Goal: Task Accomplishment & Management: Manage account settings

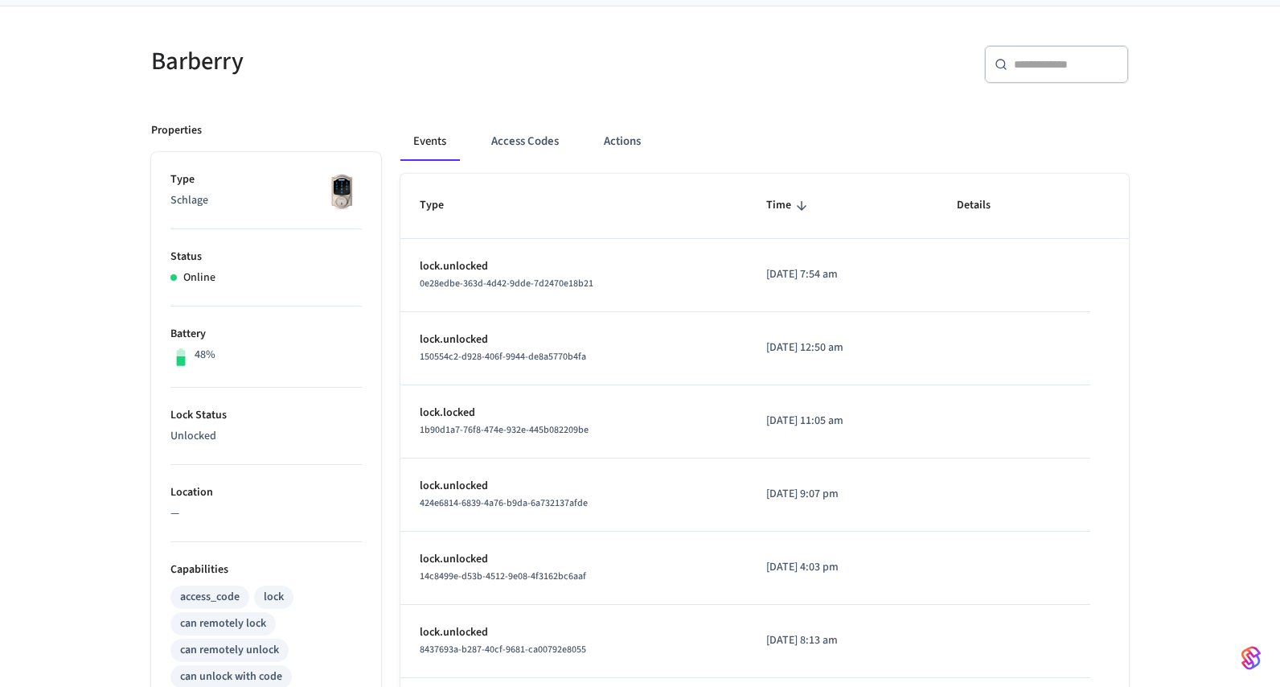
scroll to position [119, 0]
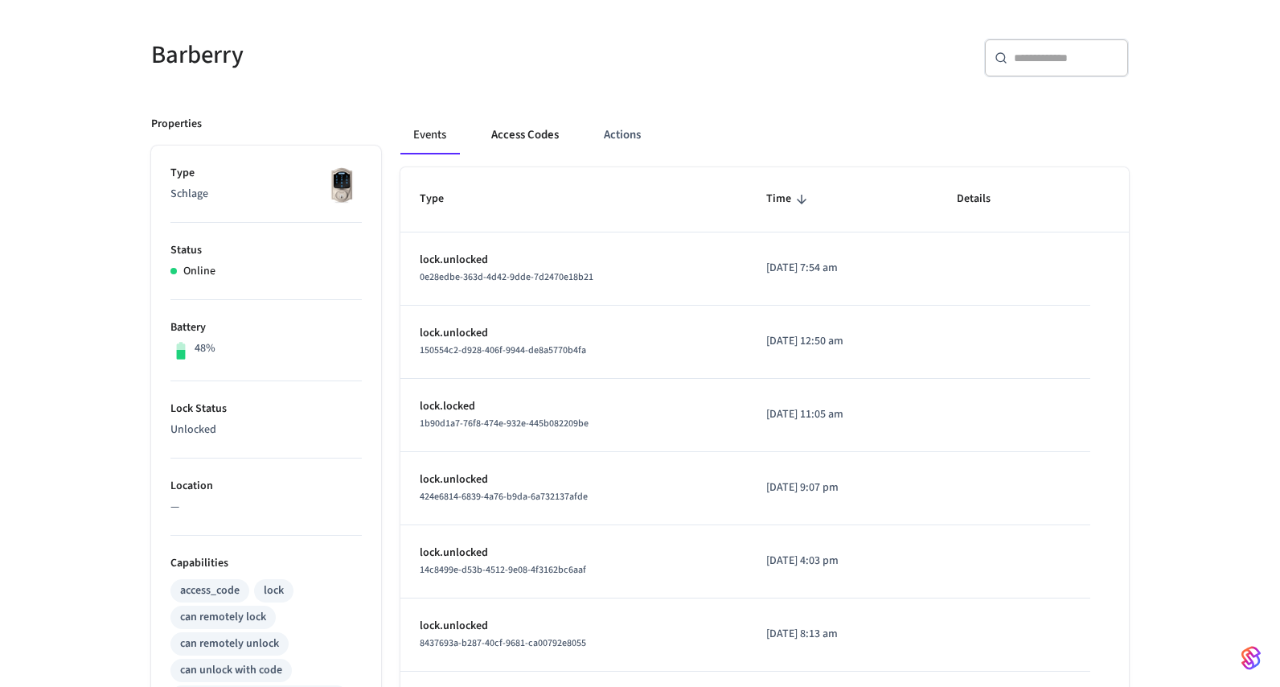
click at [518, 141] on button "Access Codes" at bounding box center [524, 135] width 93 height 39
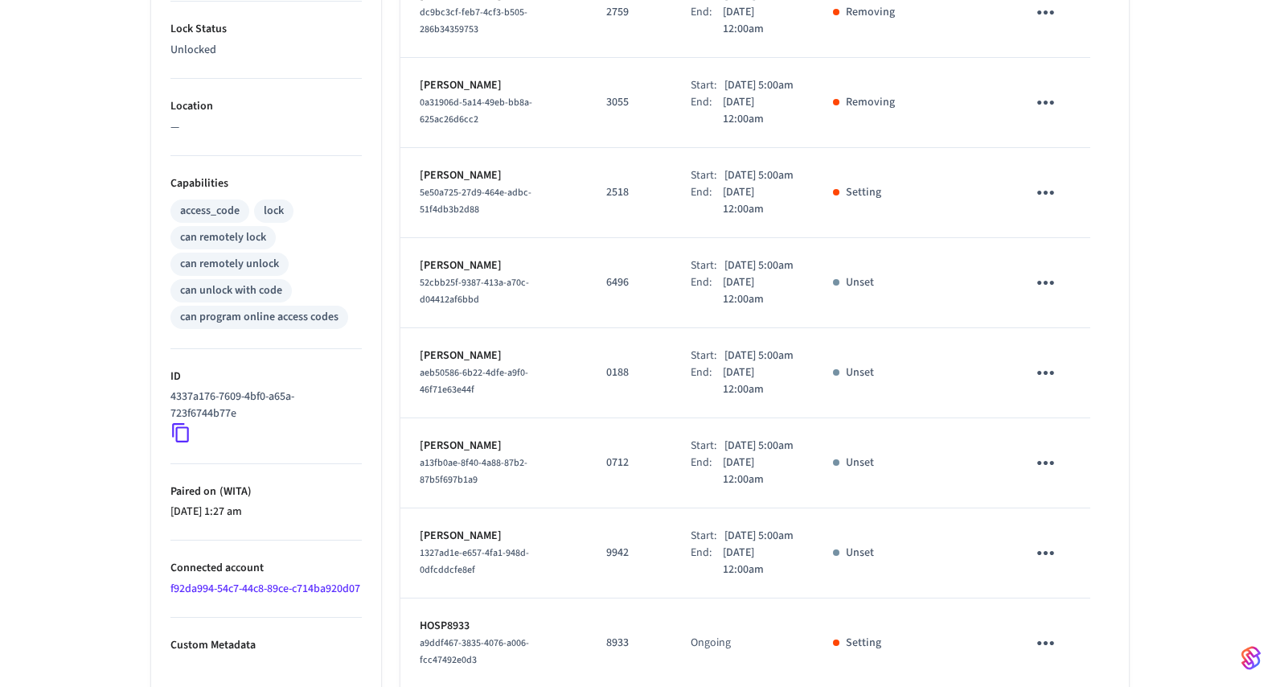
scroll to position [636, 0]
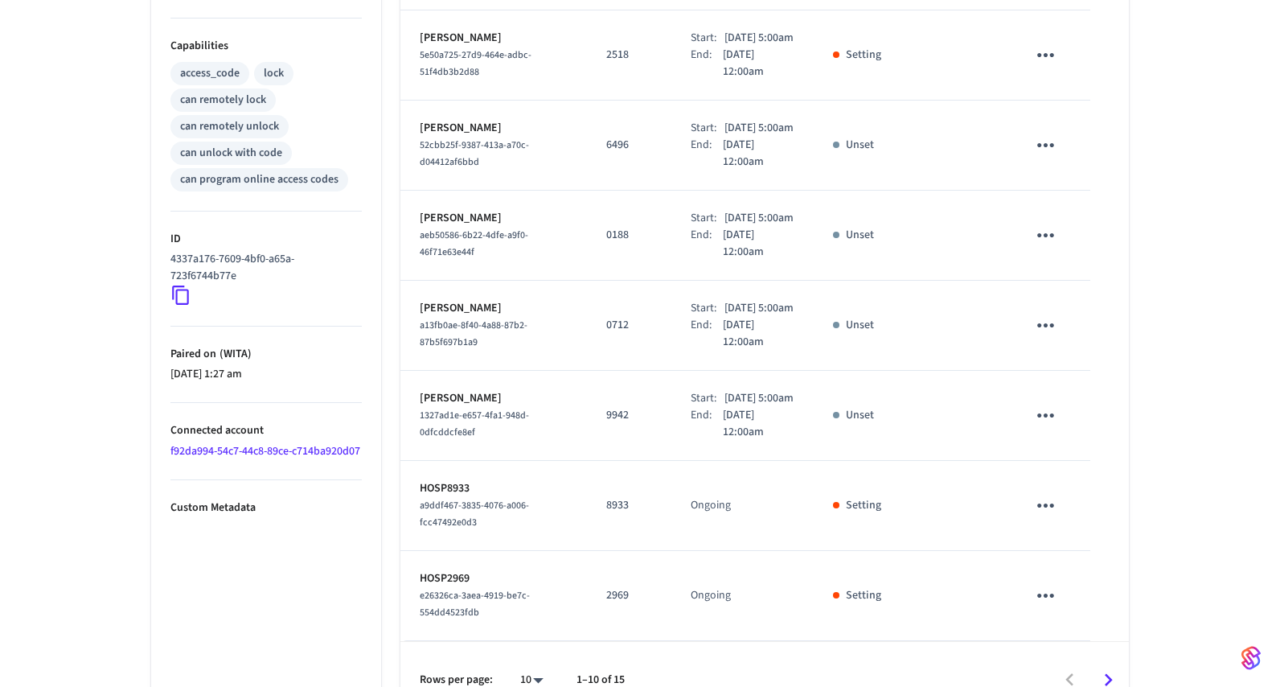
click at [207, 445] on link "f92da994-54c7-44c8-89ce-c714ba920d07" at bounding box center [265, 451] width 190 height 16
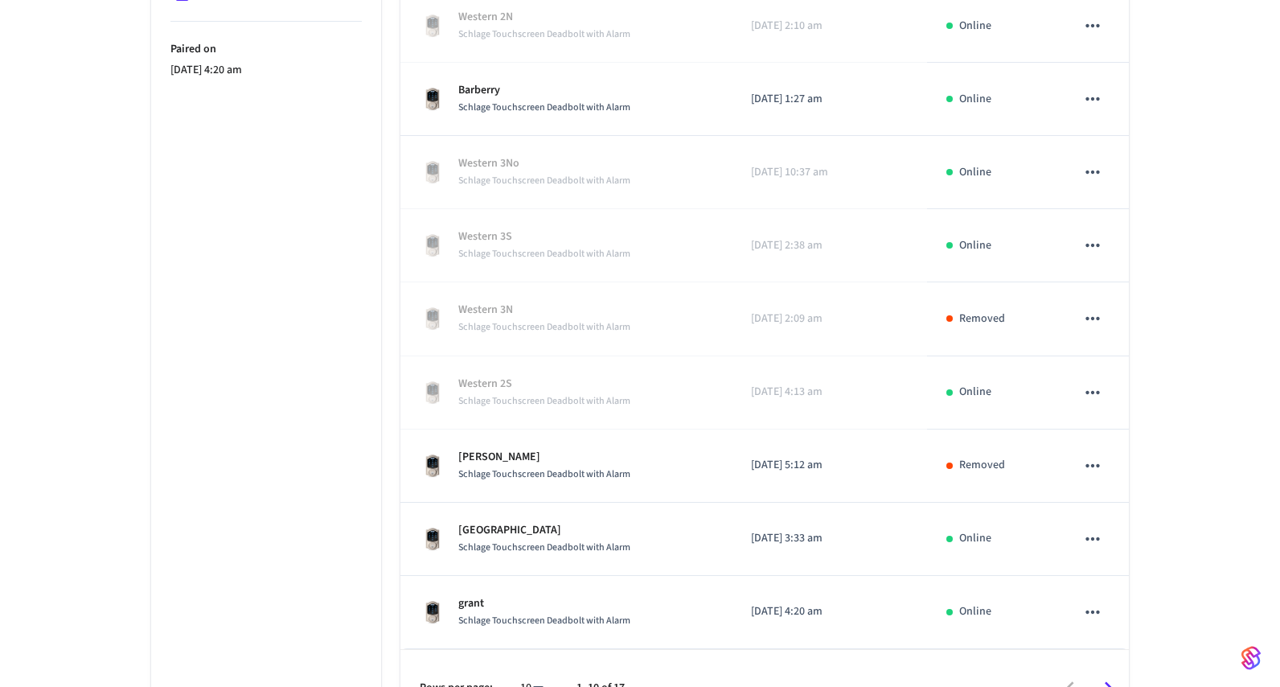
scroll to position [490, 0]
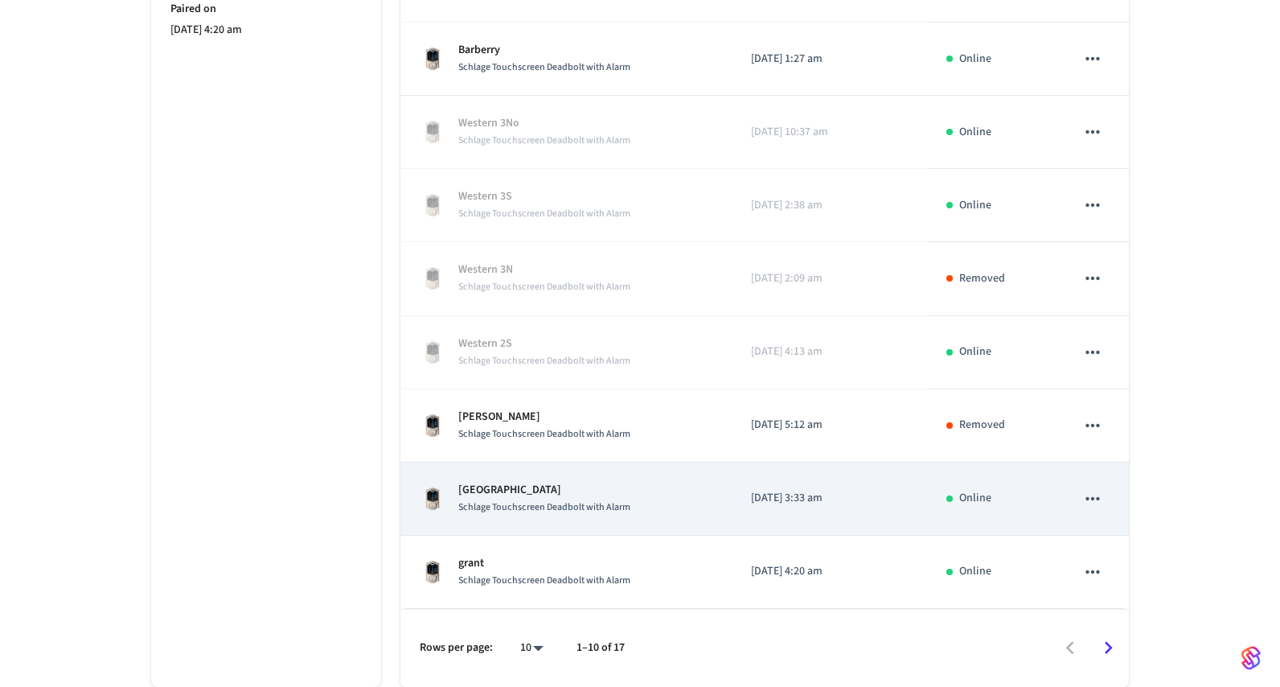
click at [521, 490] on p "Hartford" at bounding box center [544, 490] width 172 height 17
click at [476, 487] on p "Hartford" at bounding box center [544, 490] width 172 height 17
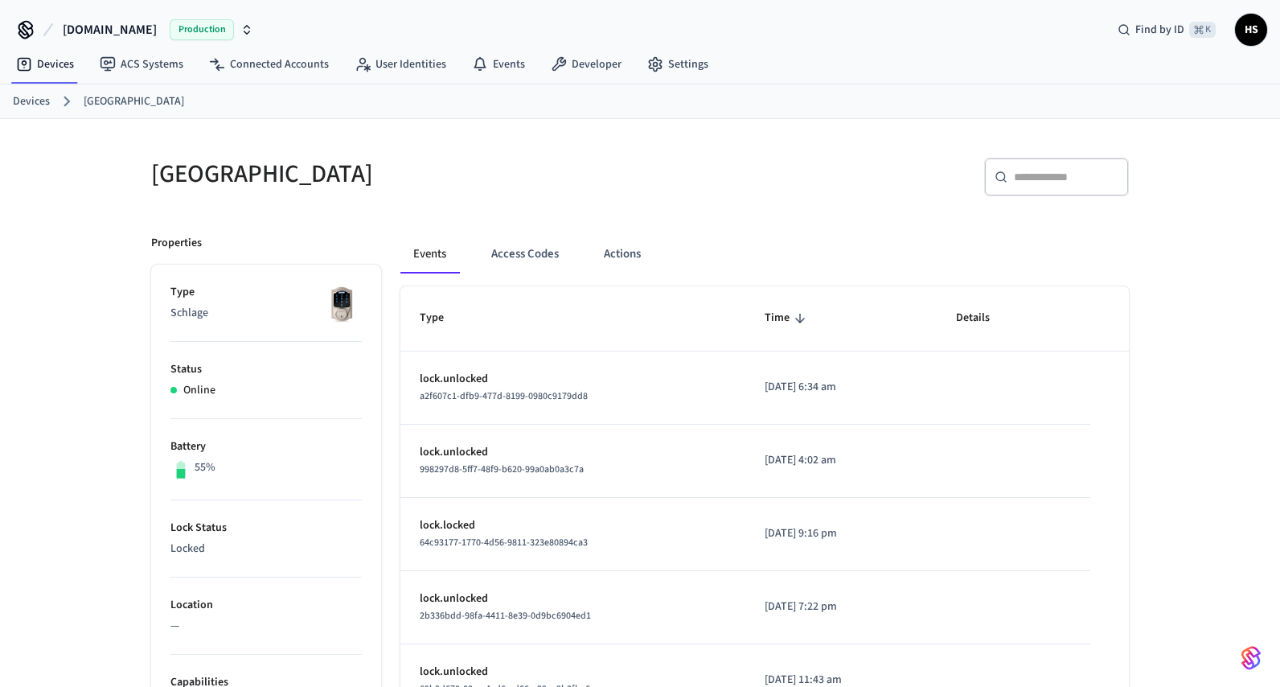
scroll to position [59, 0]
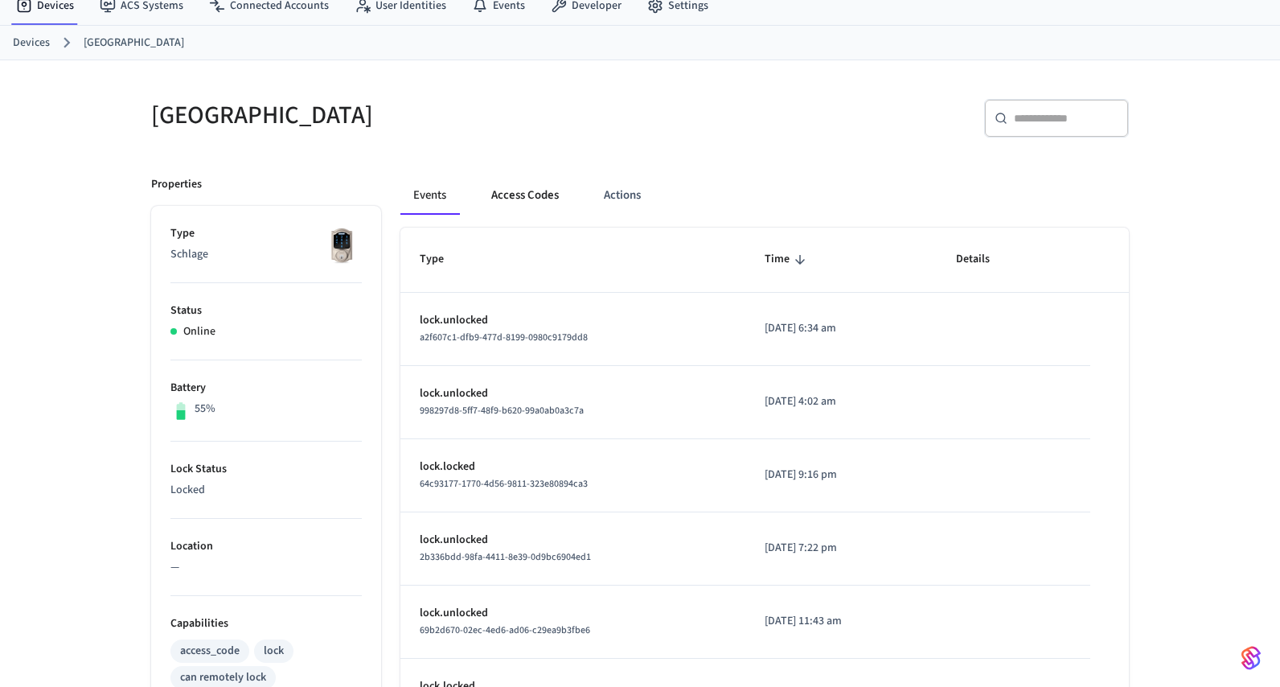
click at [517, 199] on button "Access Codes" at bounding box center [524, 195] width 93 height 39
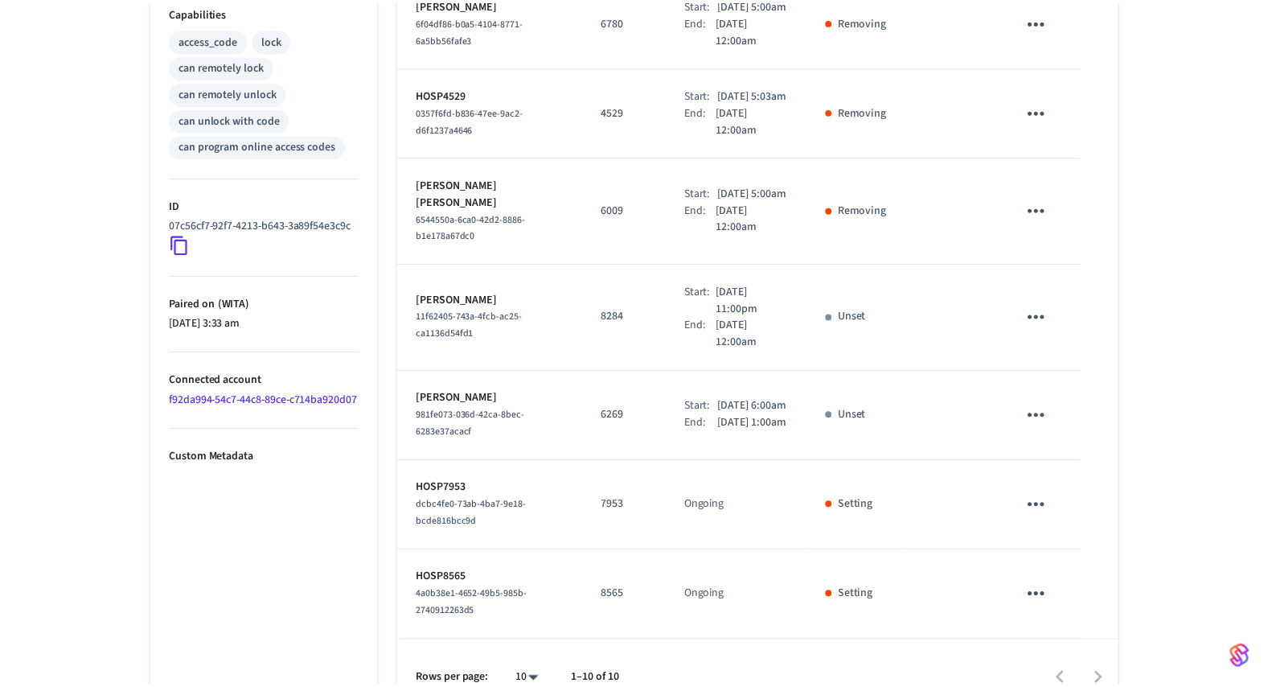
scroll to position [728, 0]
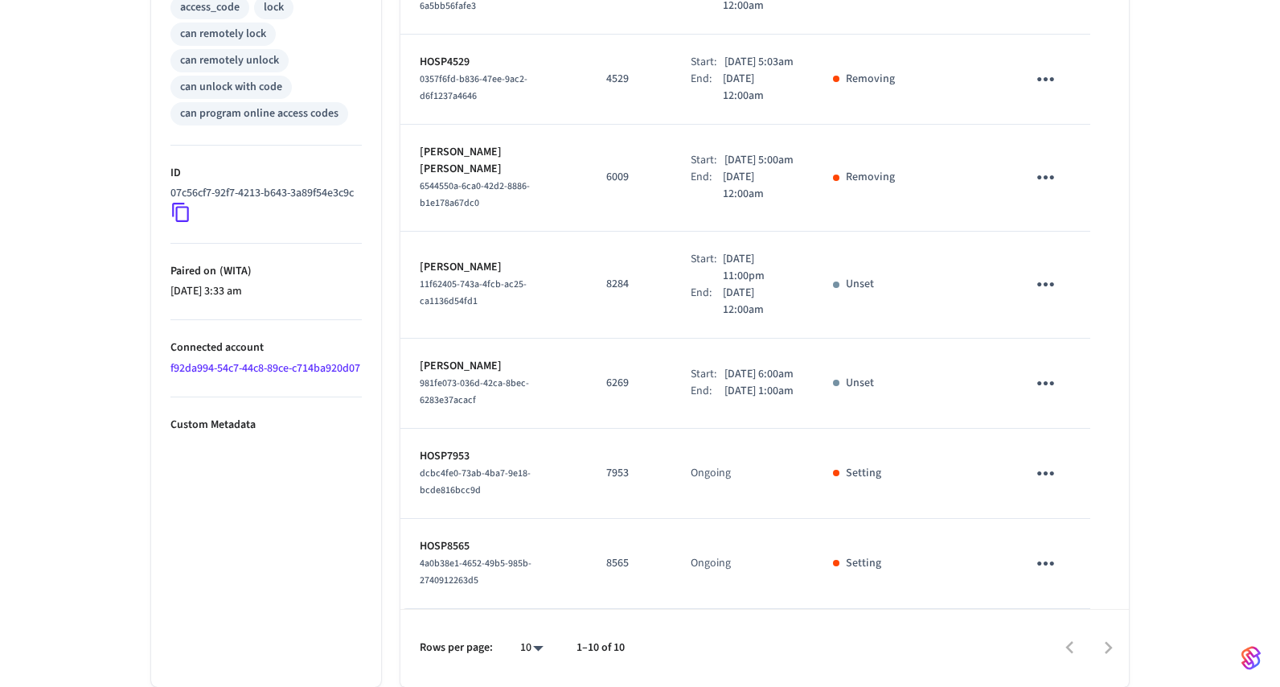
click at [1049, 286] on icon "sticky table" at bounding box center [1045, 284] width 17 height 4
click at [1187, 273] on div at bounding box center [640, 343] width 1280 height 687
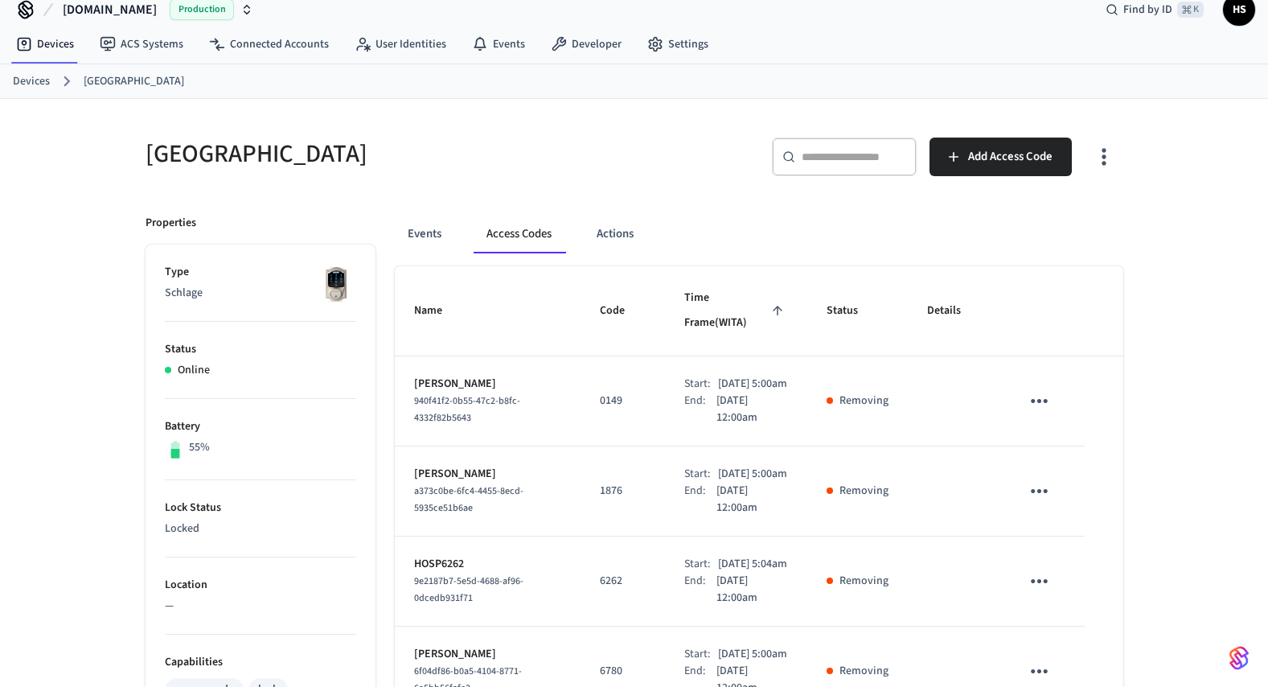
scroll to position [0, 0]
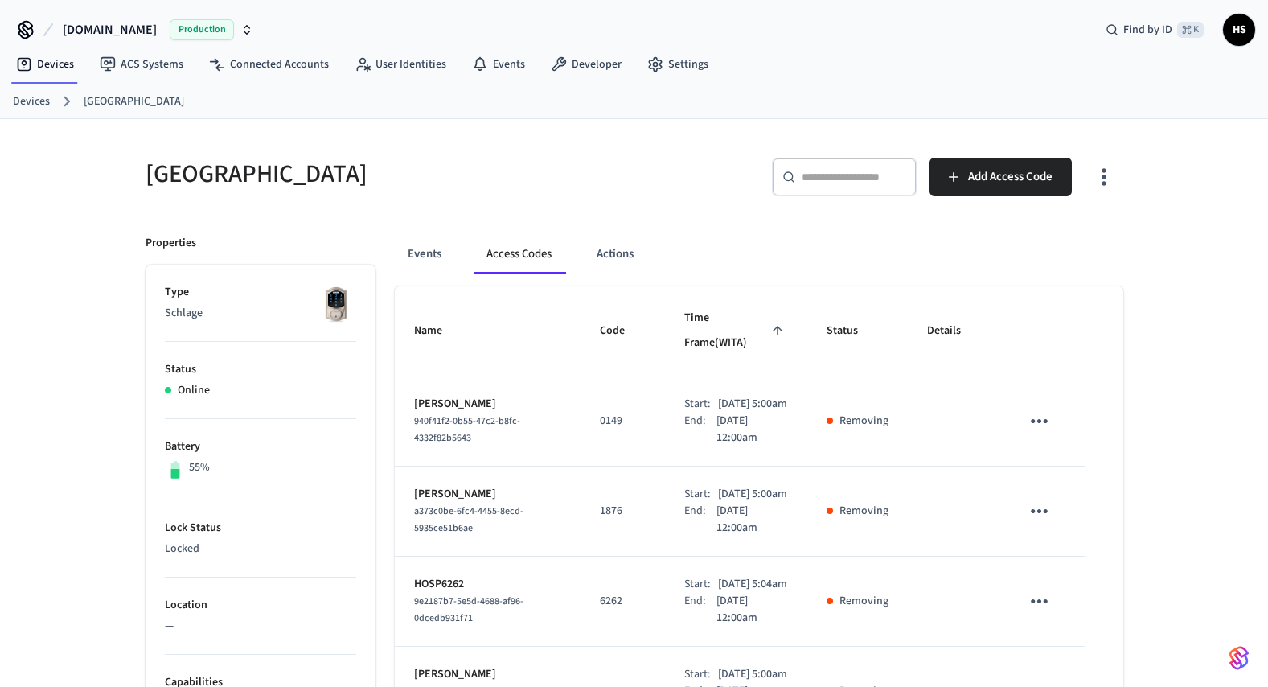
click at [1104, 185] on icon "button" at bounding box center [1103, 176] width 25 height 25
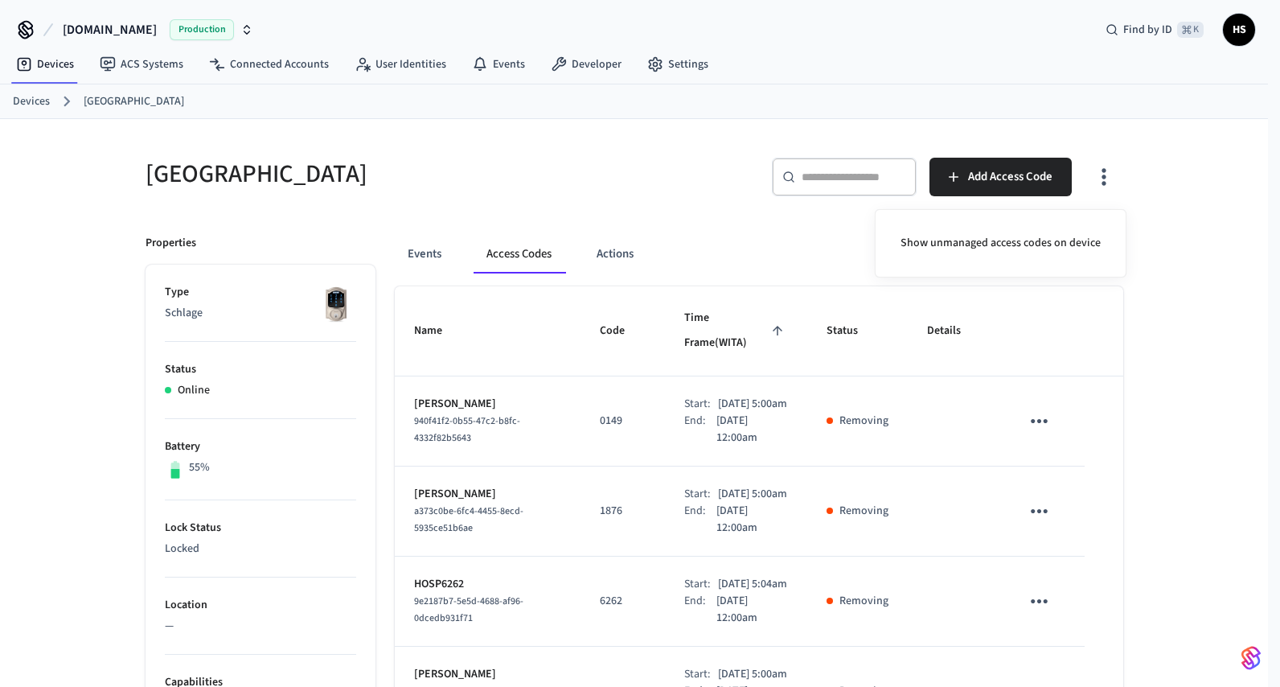
click at [1160, 183] on div at bounding box center [640, 343] width 1280 height 687
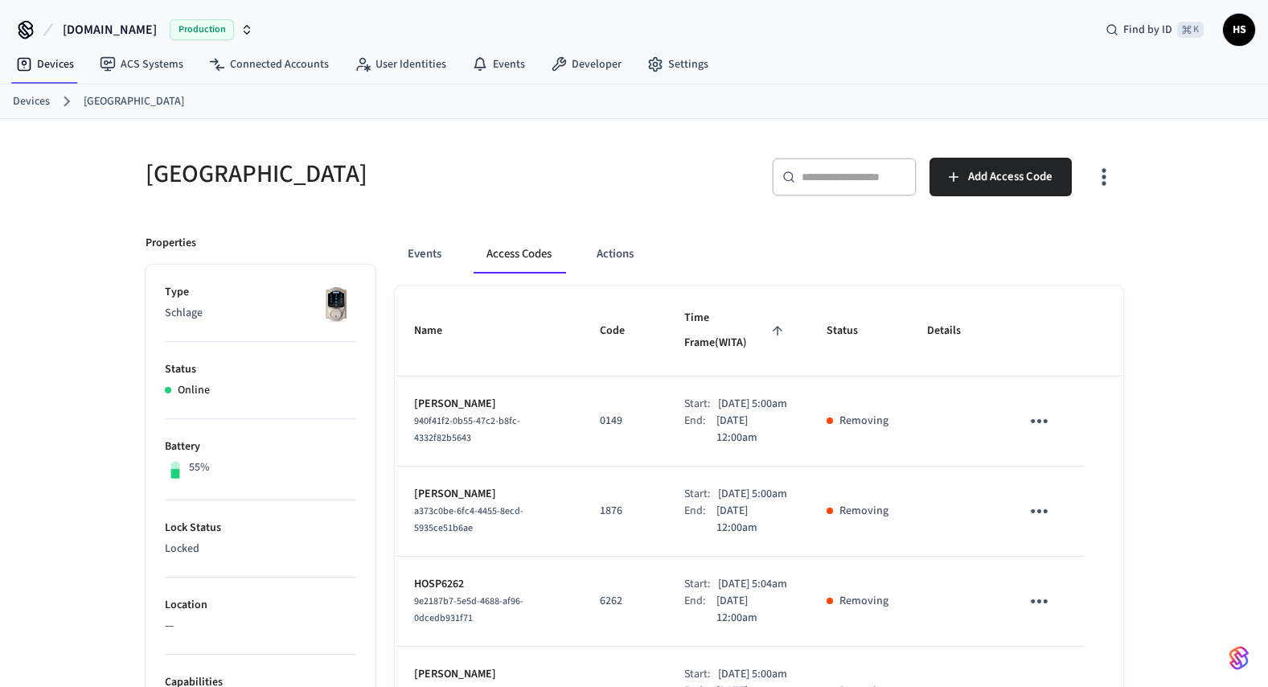
click at [1035, 408] on icon "sticky table" at bounding box center [1039, 420] width 25 height 25
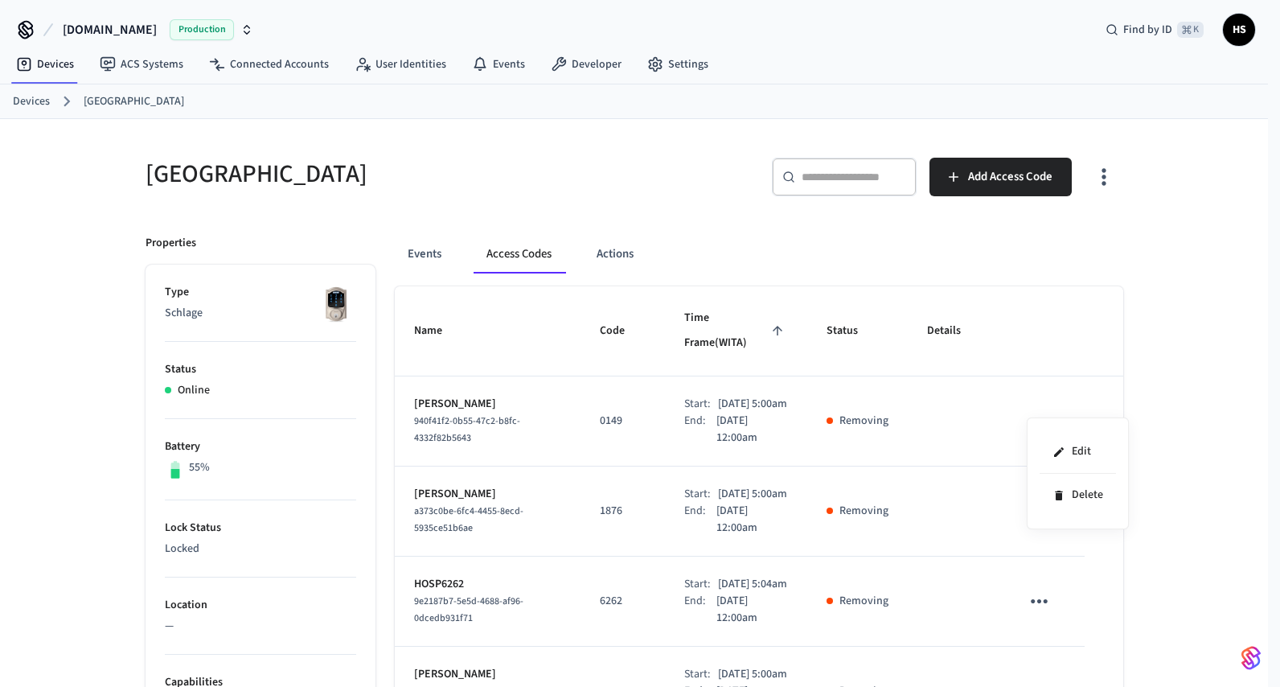
click at [1015, 275] on div at bounding box center [640, 343] width 1280 height 687
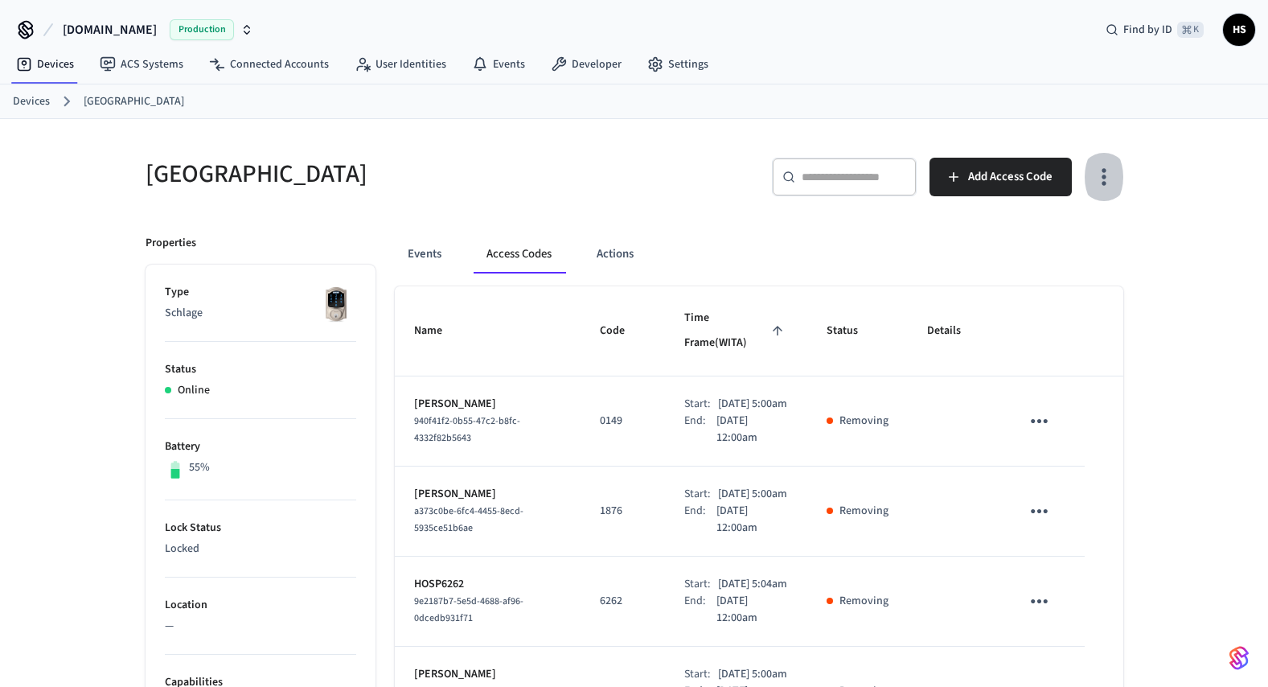
click at [1104, 181] on icon "button" at bounding box center [1104, 177] width 4 height 17
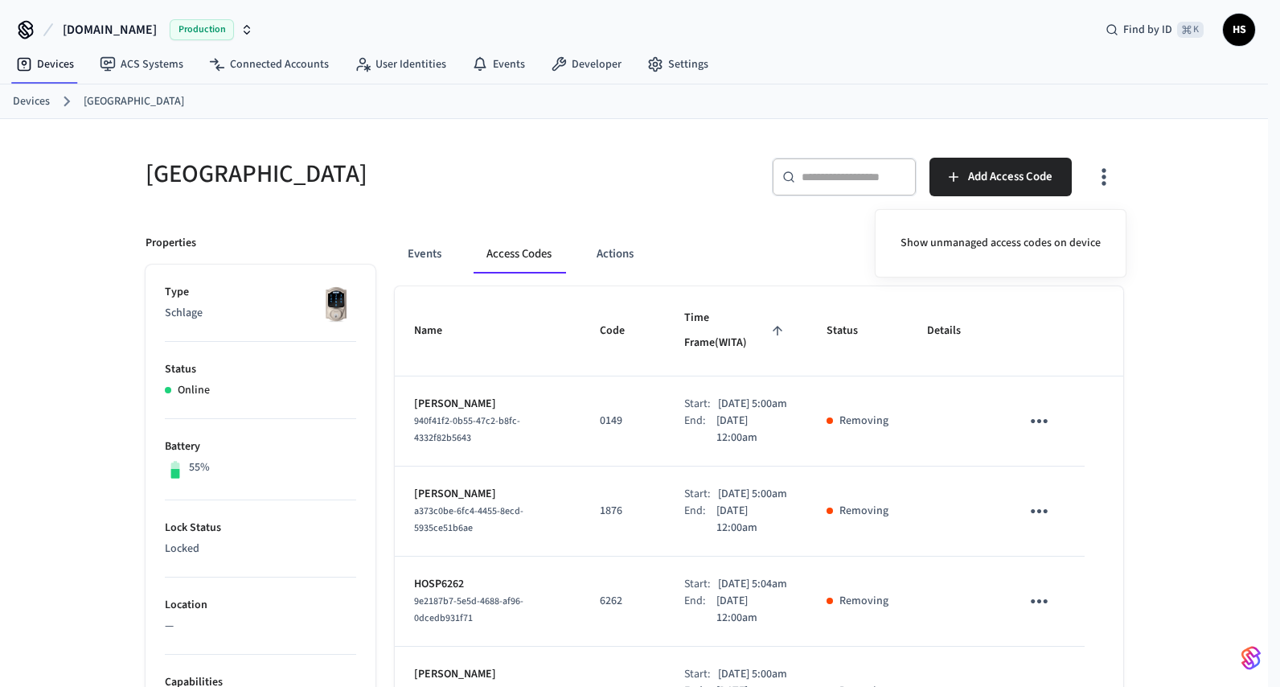
click at [1163, 168] on div at bounding box center [640, 343] width 1280 height 687
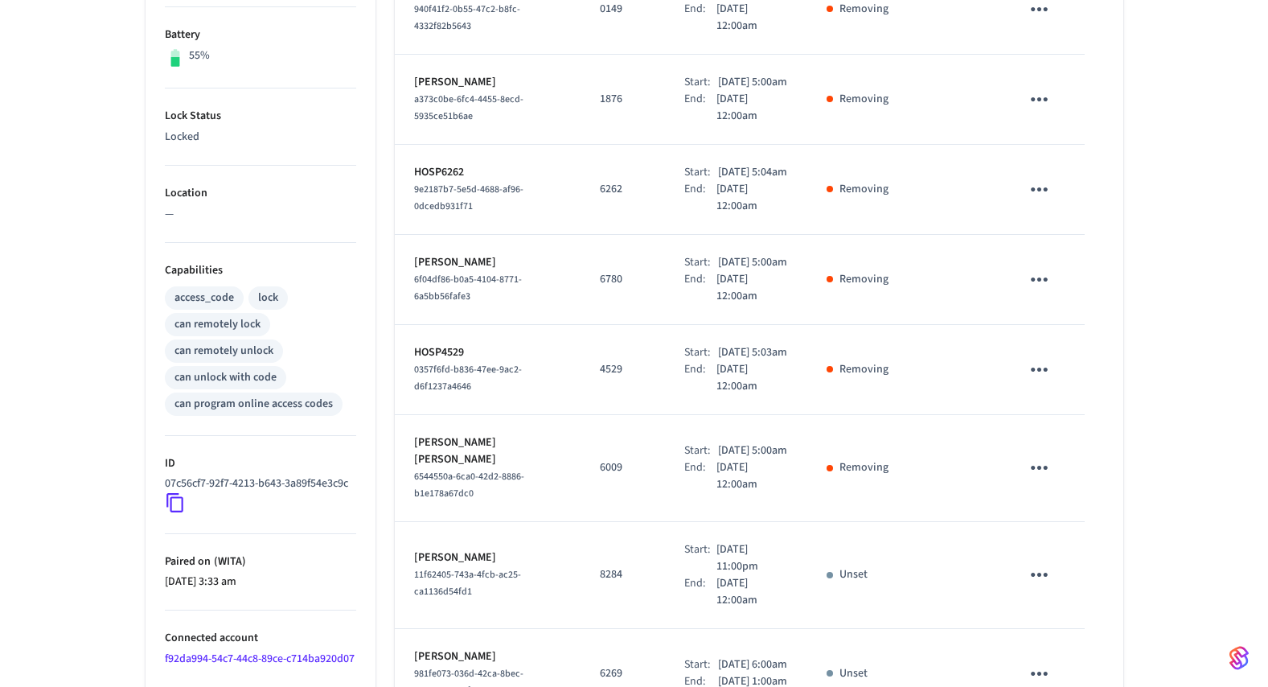
scroll to position [663, 0]
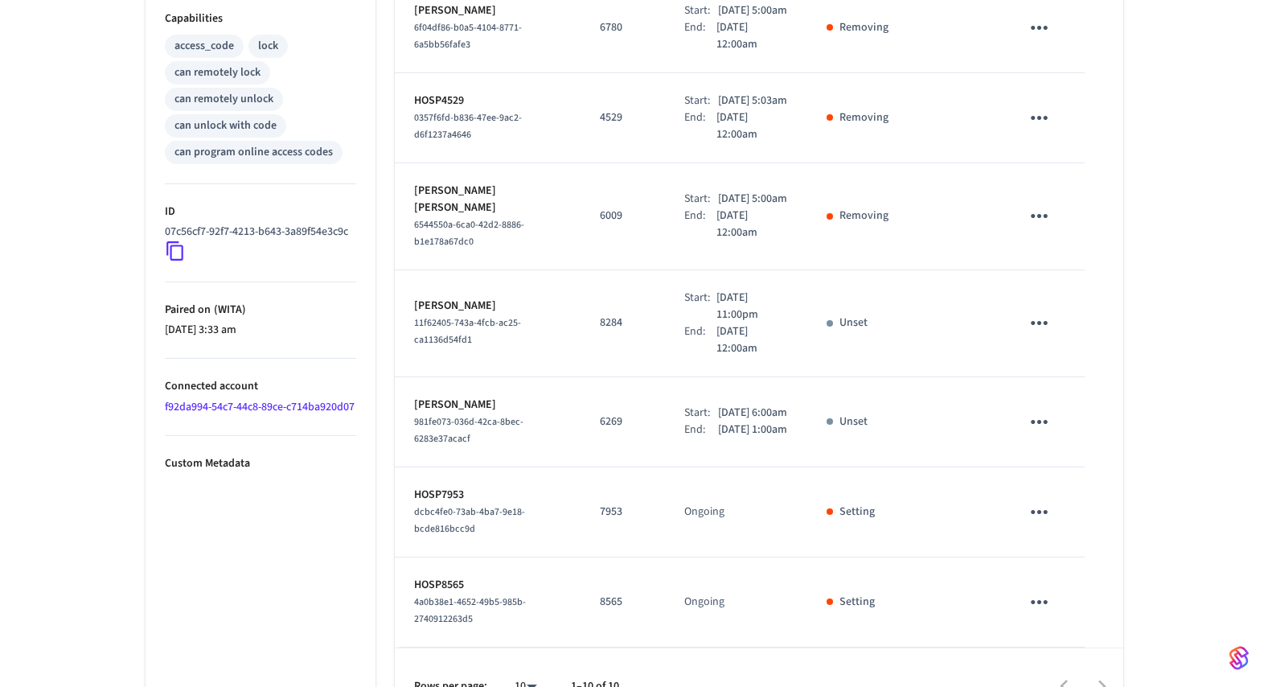
click at [230, 415] on link "f92da994-54c7-44c8-89ce-c714ba920d07" at bounding box center [260, 407] width 190 height 16
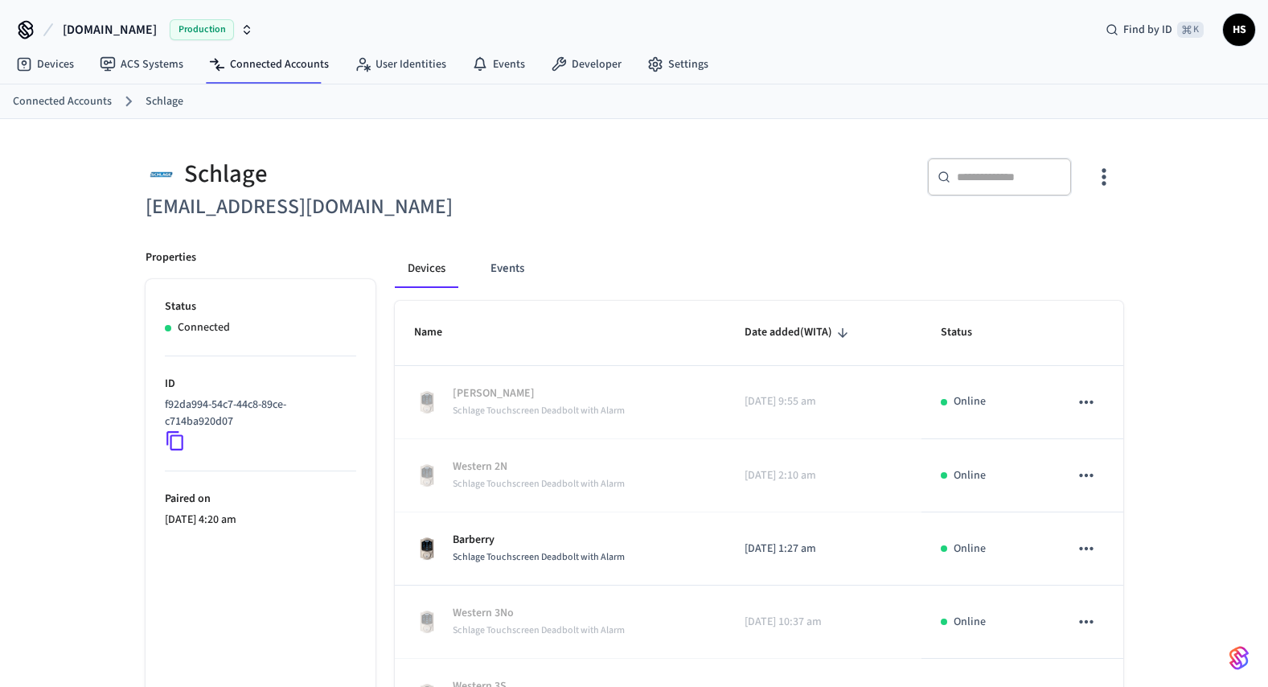
click at [1104, 170] on icon "button" at bounding box center [1104, 177] width 4 height 17
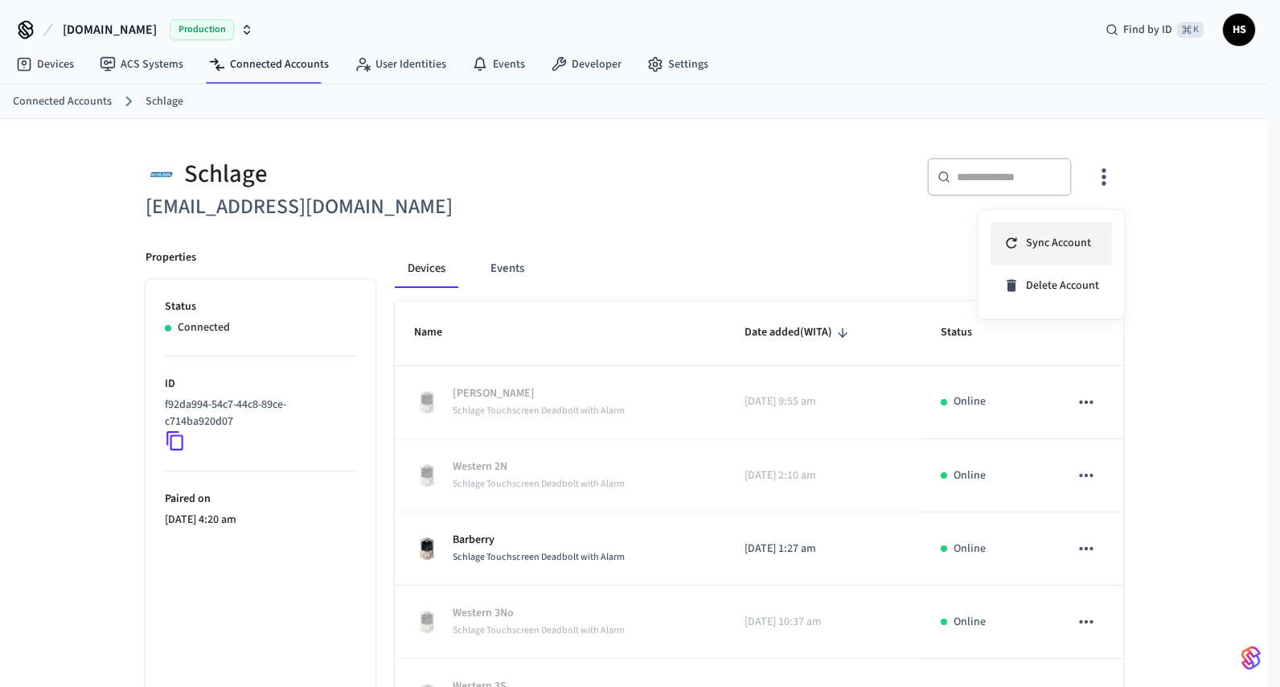
click at [1085, 240] on span "Sync Account" at bounding box center [1058, 243] width 65 height 16
click at [696, 178] on div at bounding box center [640, 343] width 1280 height 687
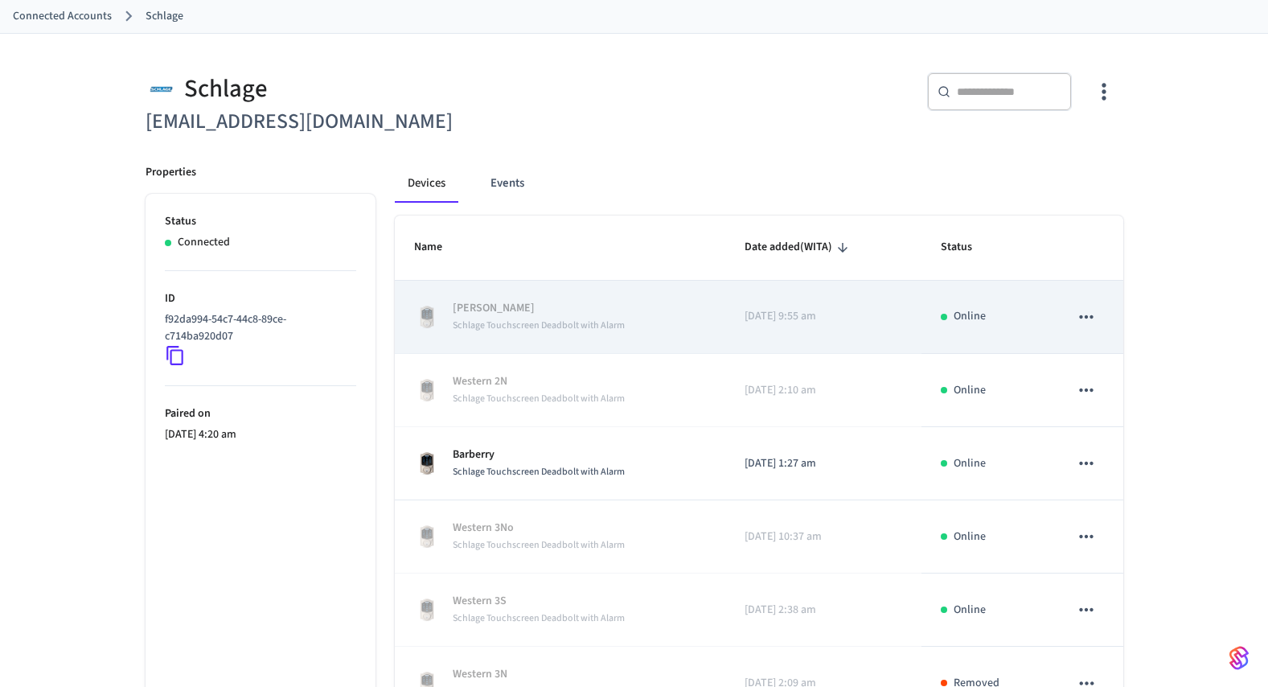
scroll to position [109, 0]
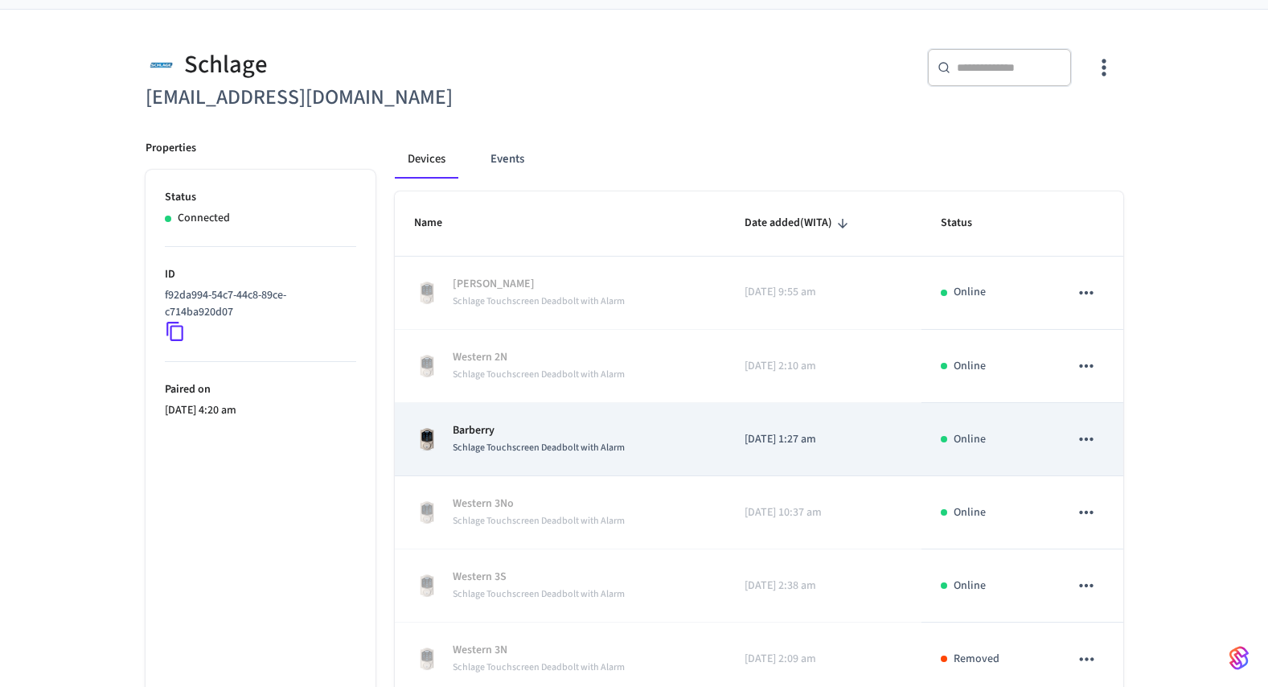
click at [518, 437] on p "Barberry" at bounding box center [539, 430] width 172 height 17
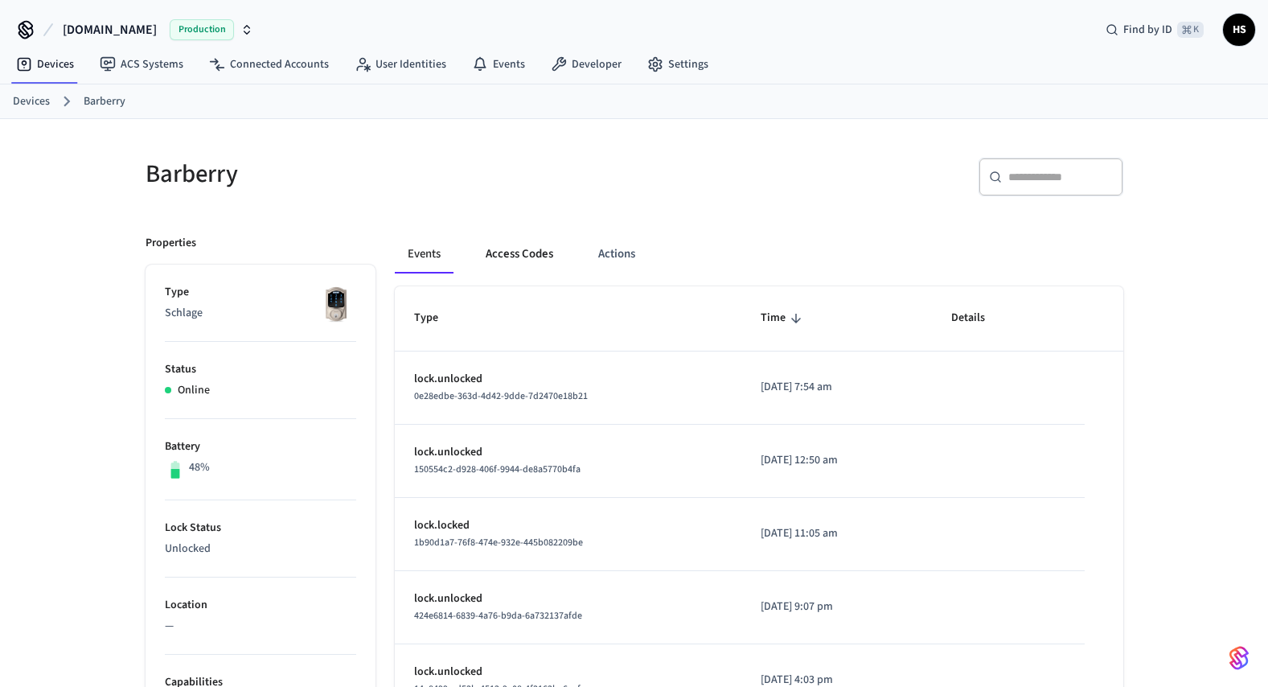
click at [529, 256] on button "Access Codes" at bounding box center [519, 254] width 93 height 39
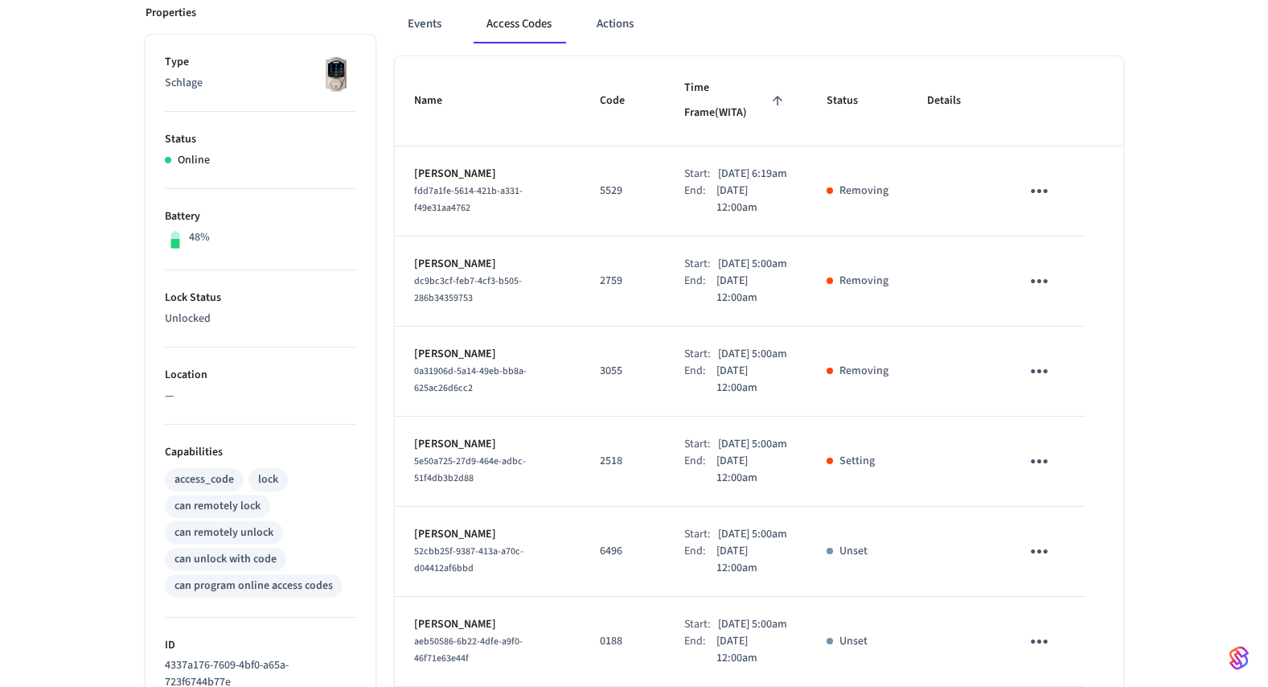
scroll to position [255, 0]
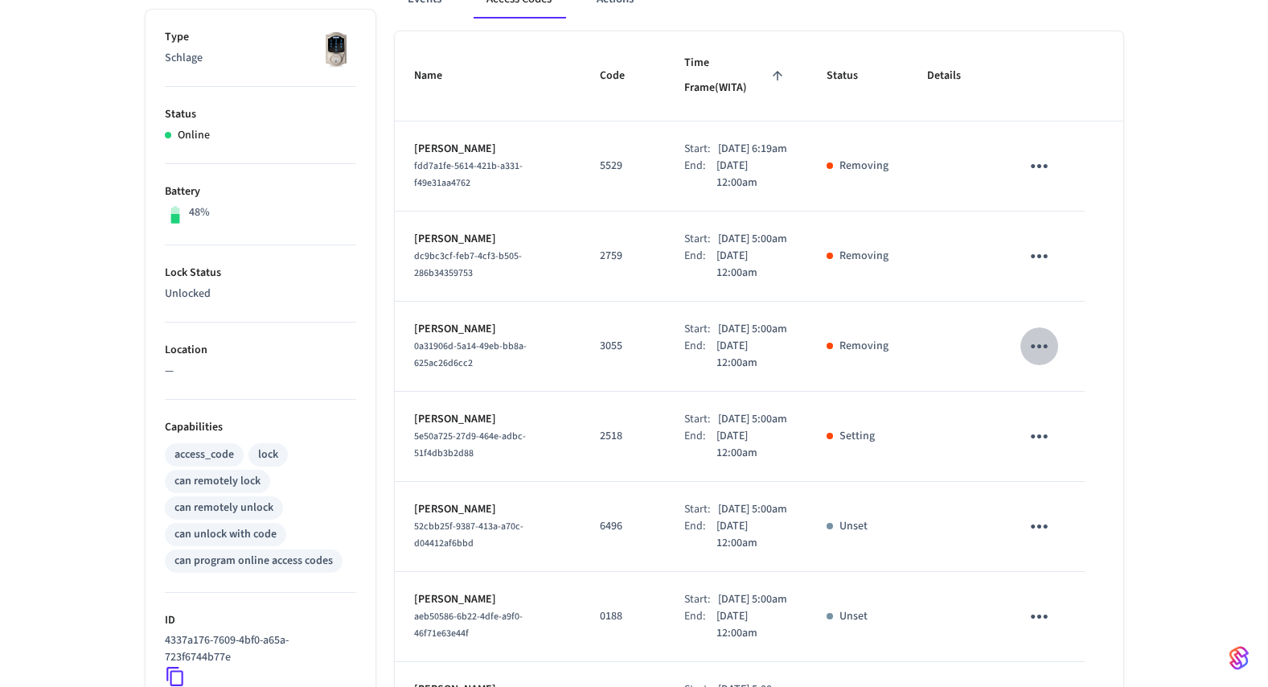
click at [1040, 359] on icon "sticky table" at bounding box center [1039, 346] width 25 height 25
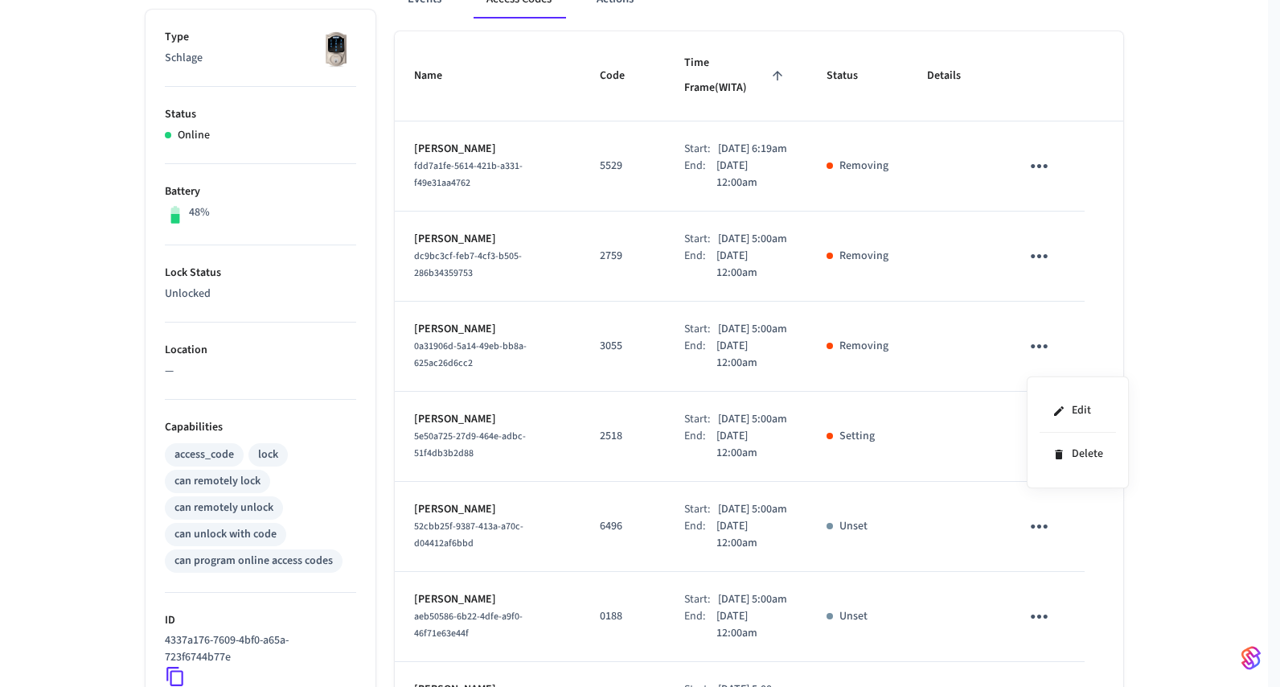
click at [1163, 334] on div at bounding box center [640, 343] width 1280 height 687
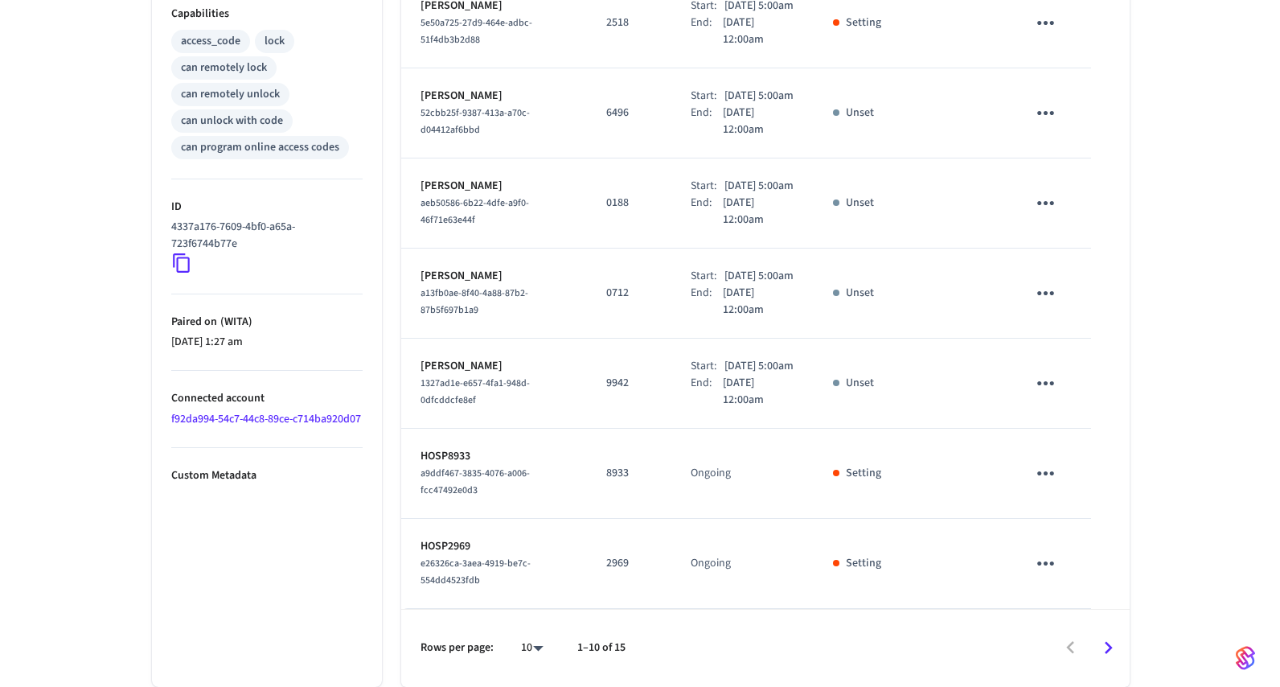
scroll to position [778, 0]
click at [526, 649] on body "Hospitable.com Production Find by ID ⌘ K HS Devices ACS Systems Connected Accou…" at bounding box center [634, 9] width 1268 height 1355
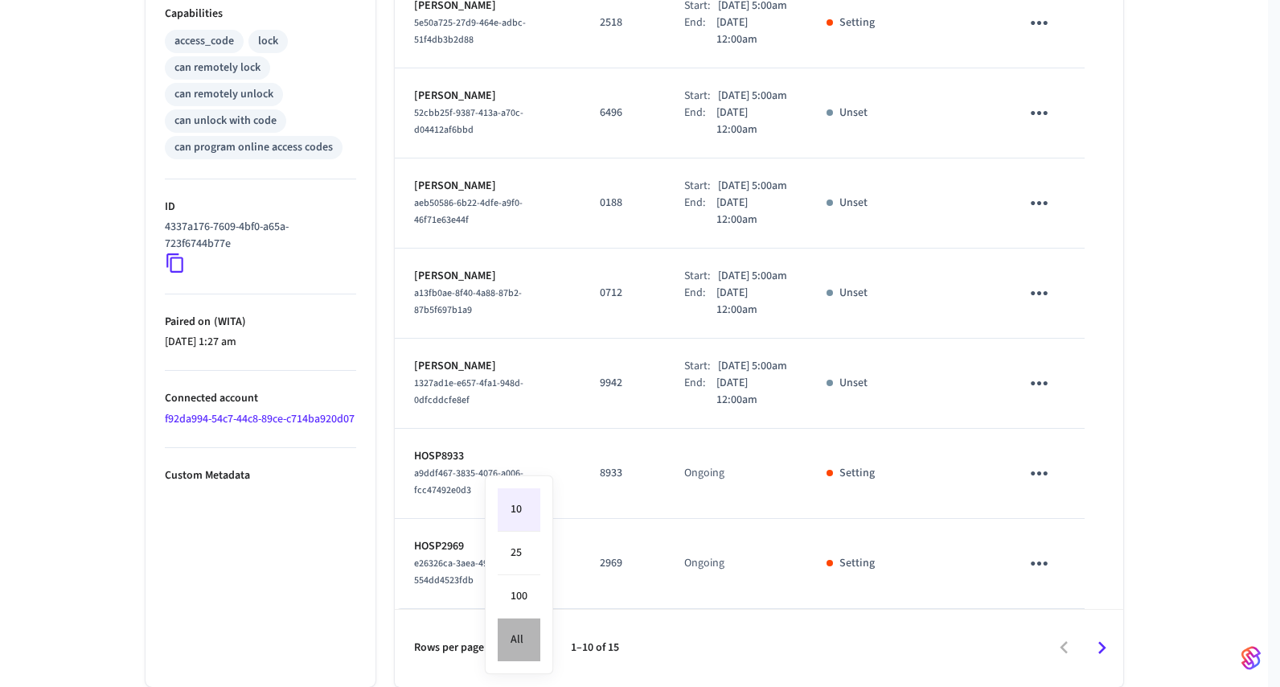
click at [532, 631] on li "All" at bounding box center [519, 639] width 43 height 43
type input "**"
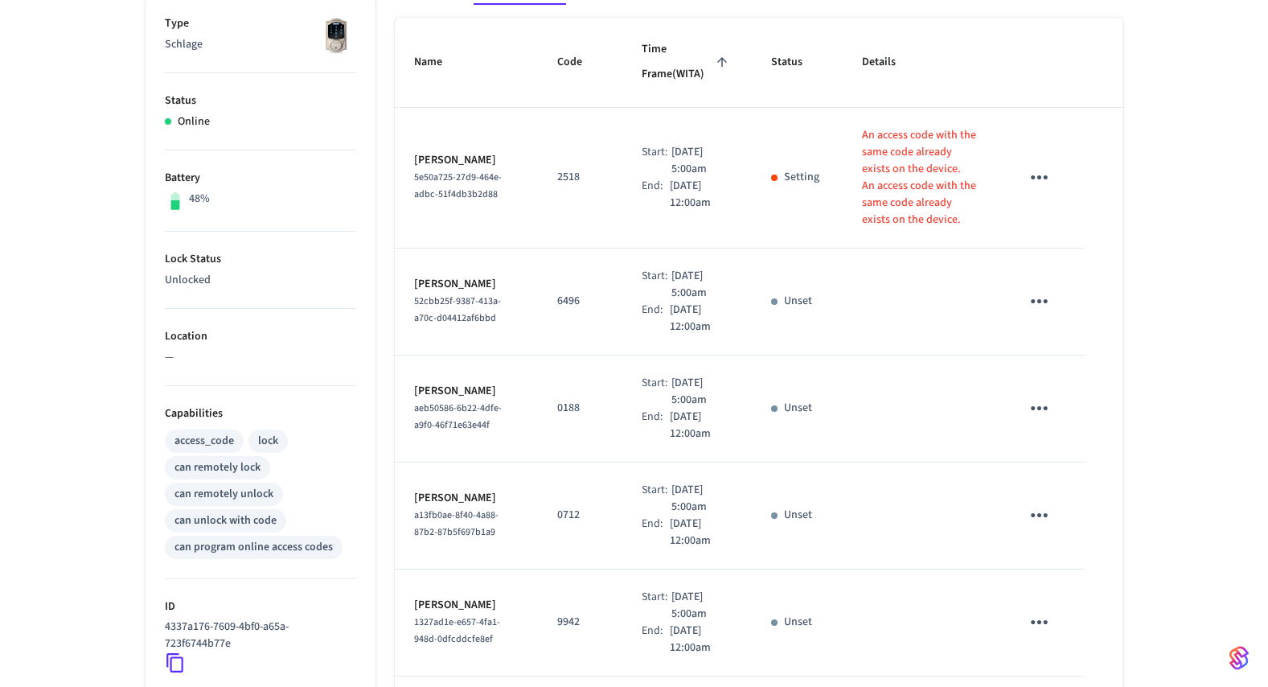
scroll to position [600, 0]
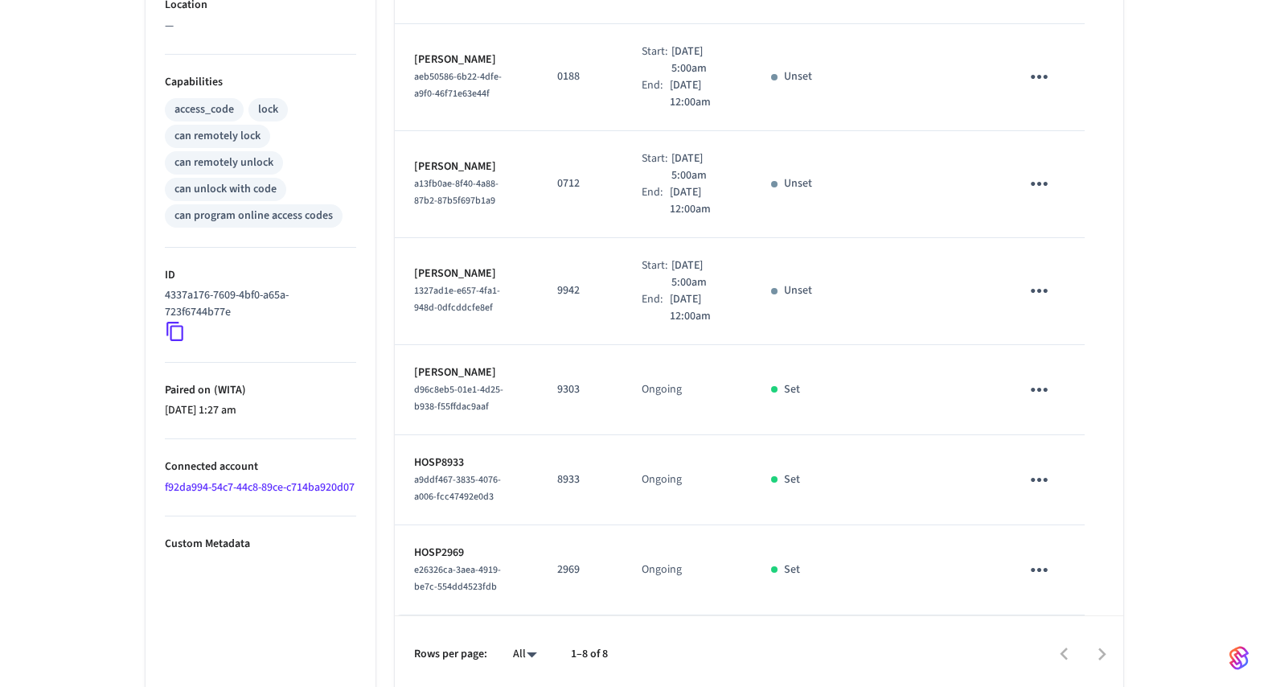
click at [217, 486] on link "f92da994-54c7-44c8-89ce-c714ba920d07" at bounding box center [260, 487] width 190 height 16
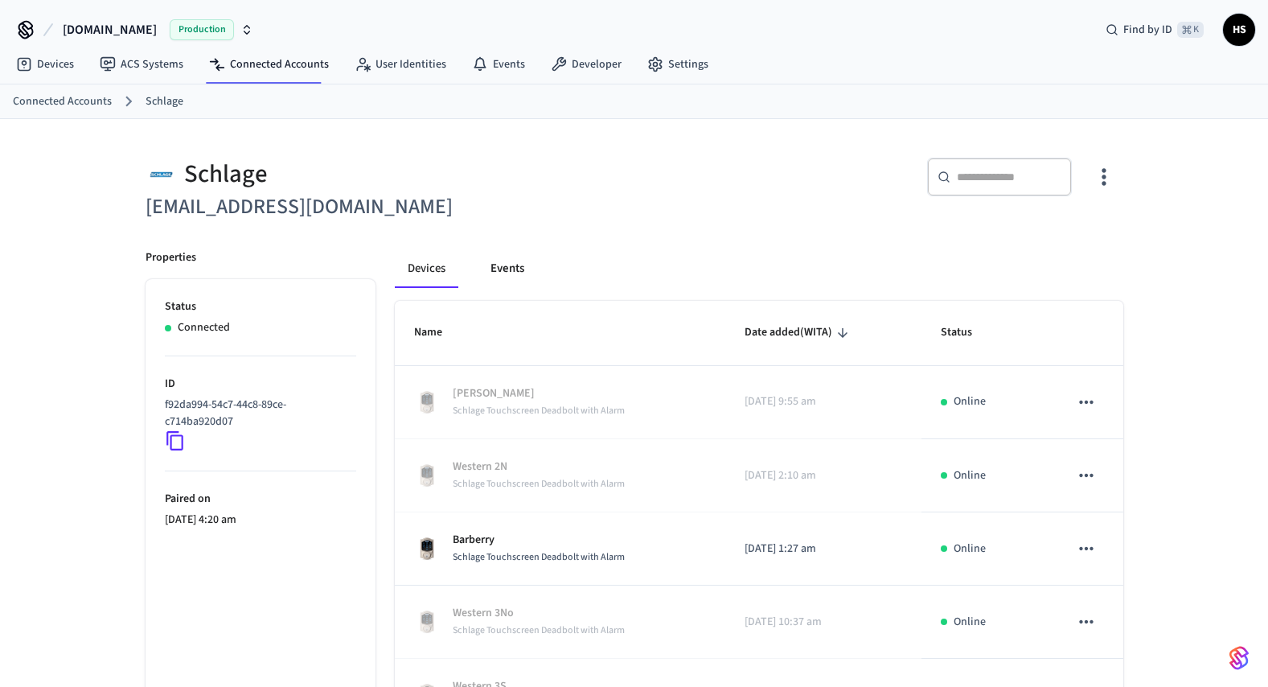
click at [515, 272] on button "Events" at bounding box center [507, 268] width 59 height 39
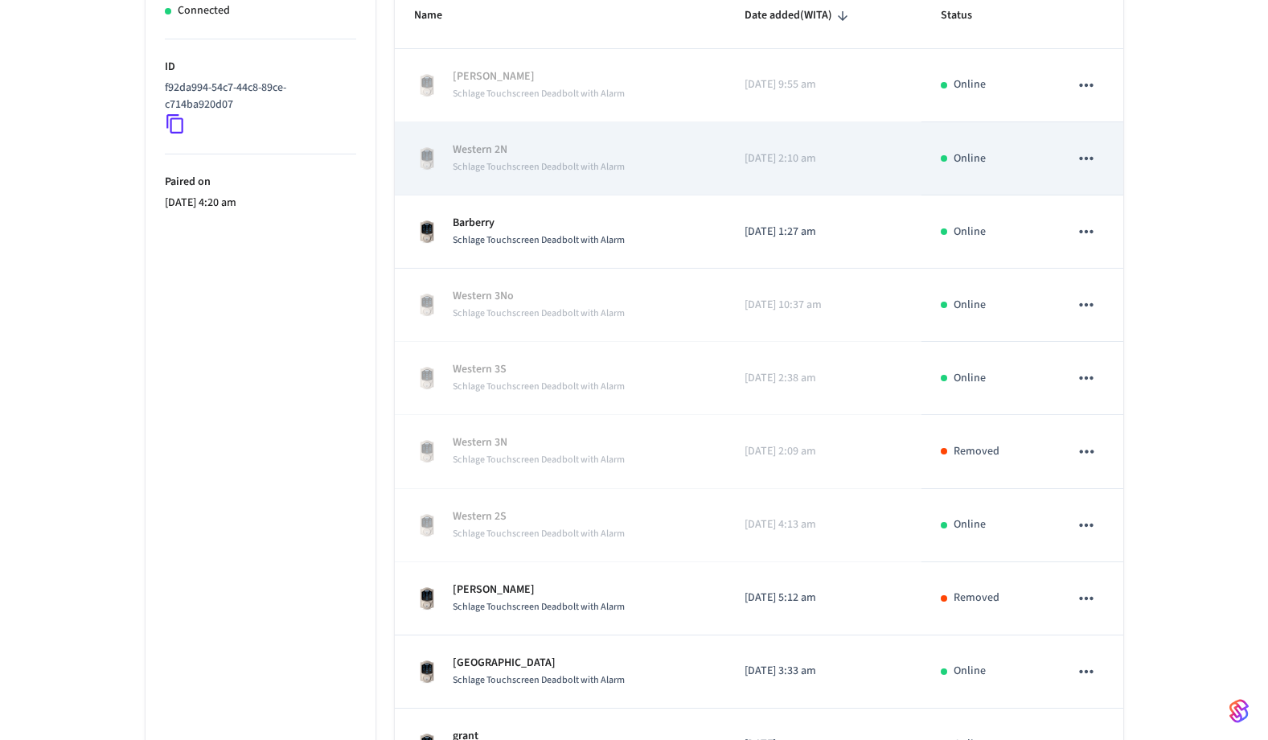
scroll to position [437, 0]
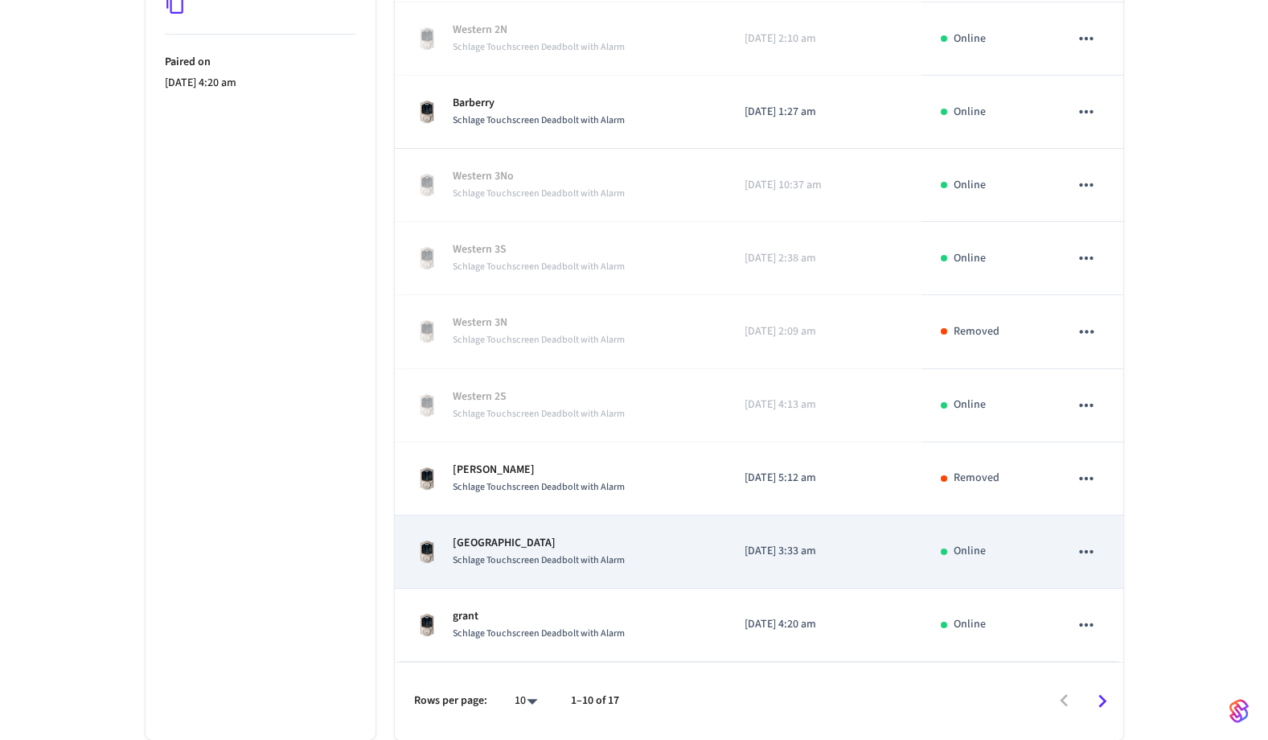
click at [527, 555] on span "Schlage Touchscreen Deadbolt with Alarm" at bounding box center [539, 560] width 172 height 14
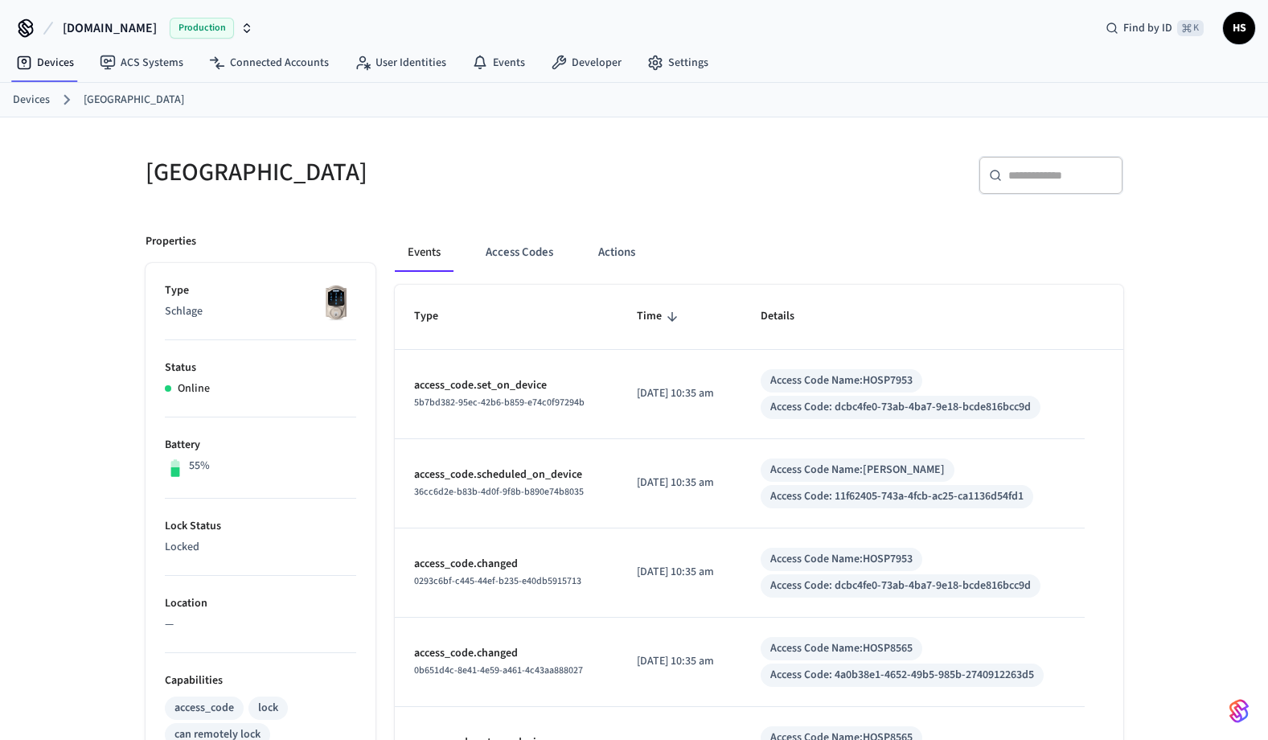
scroll to position [3, 0]
click at [517, 241] on button "Access Codes" at bounding box center [519, 251] width 93 height 39
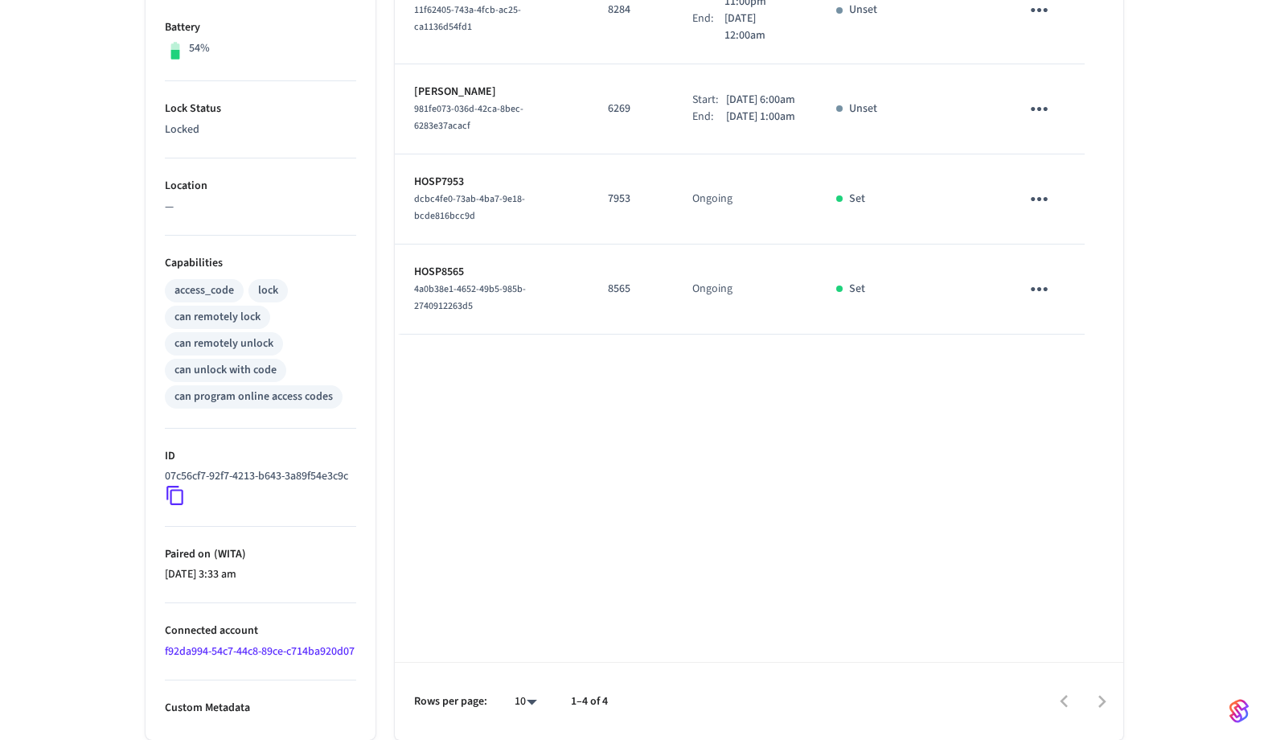
scroll to position [453, 0]
click at [255, 643] on link "f92da994-54c7-44c8-89ce-c714ba920d07" at bounding box center [260, 651] width 190 height 16
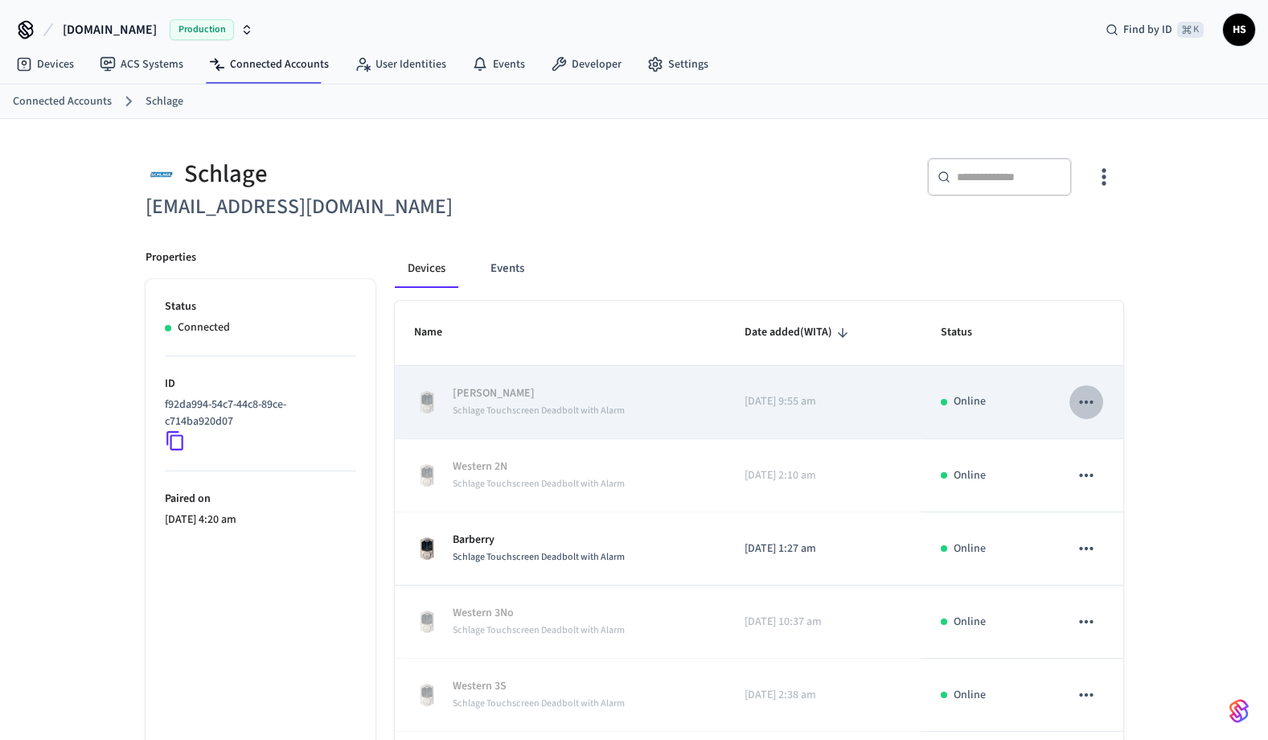
click at [1088, 400] on icon "sticky table" at bounding box center [1086, 402] width 21 height 21
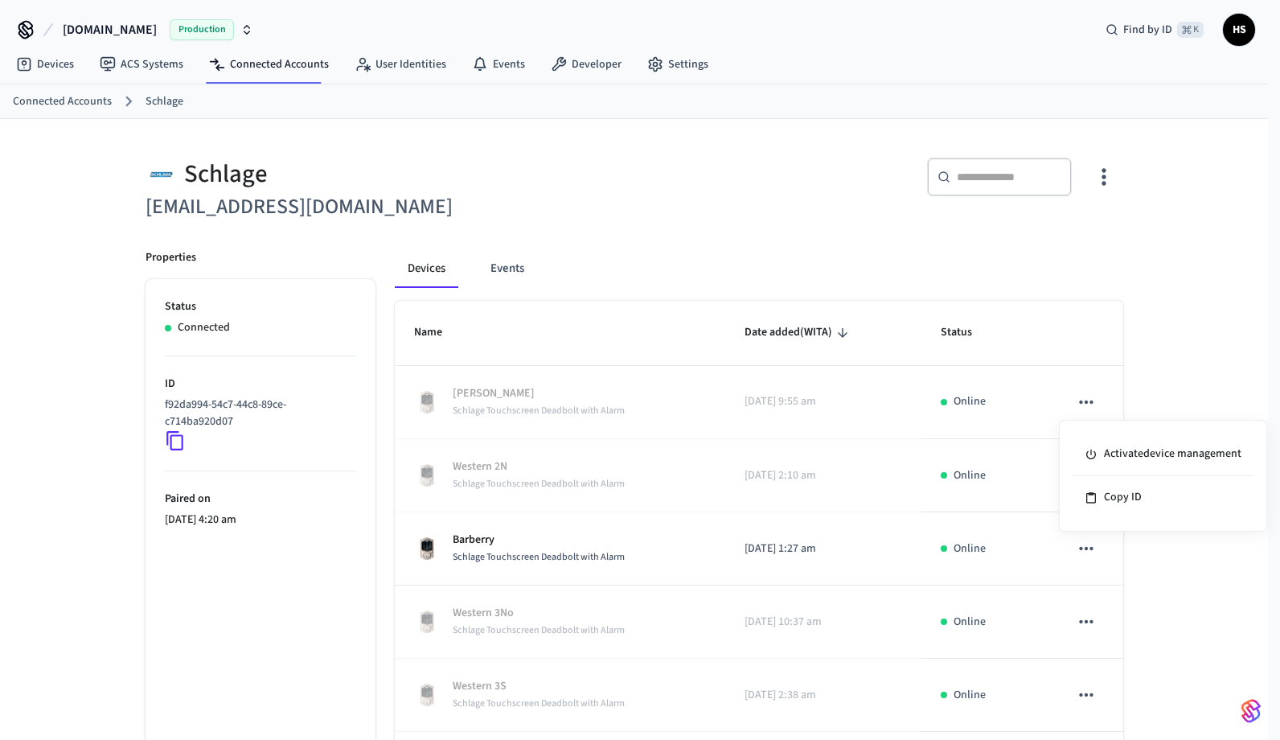
click at [1136, 289] on div at bounding box center [640, 370] width 1280 height 740
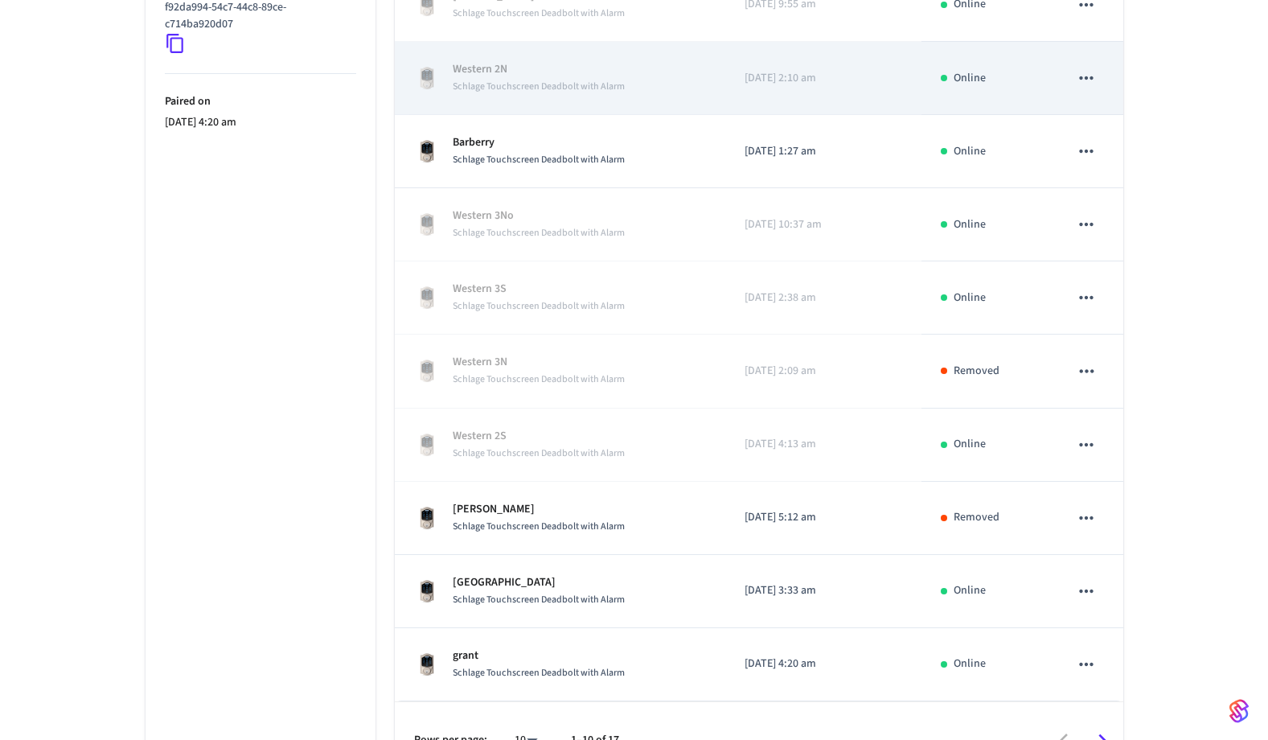
scroll to position [437, 0]
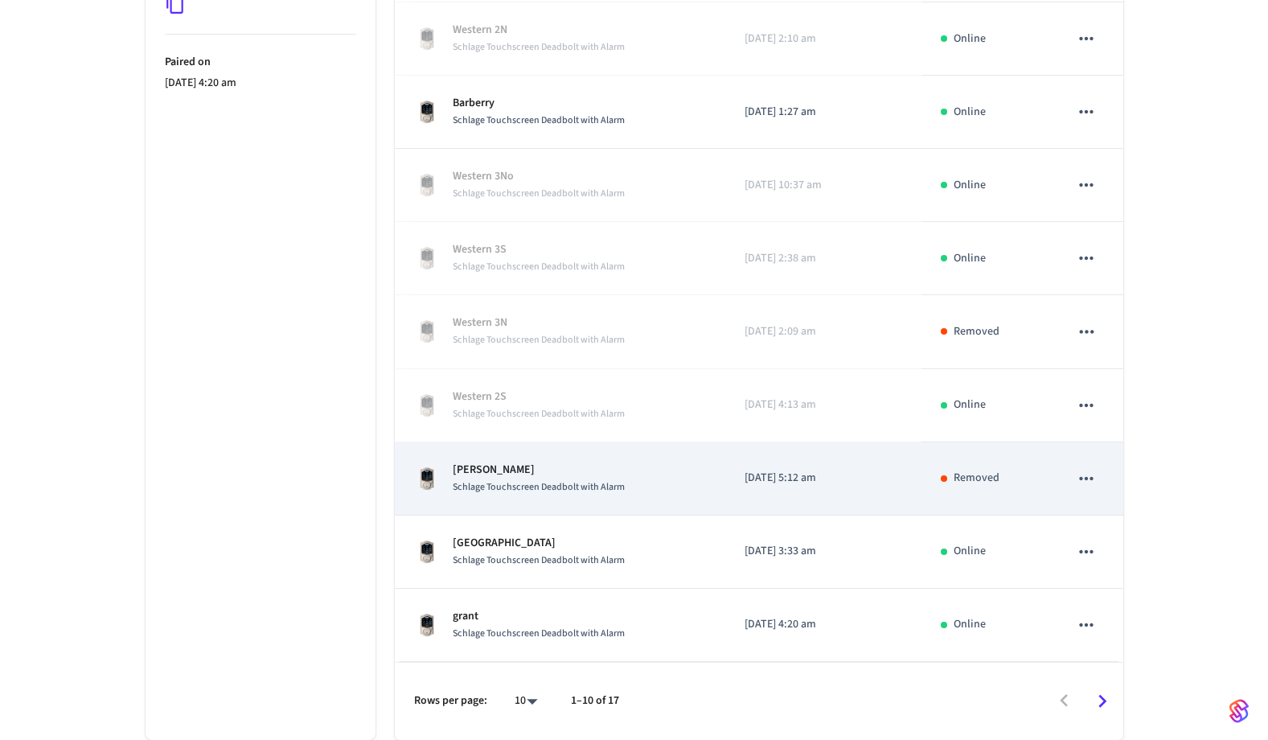
click at [1092, 476] on icon "sticky table" at bounding box center [1086, 478] width 21 height 21
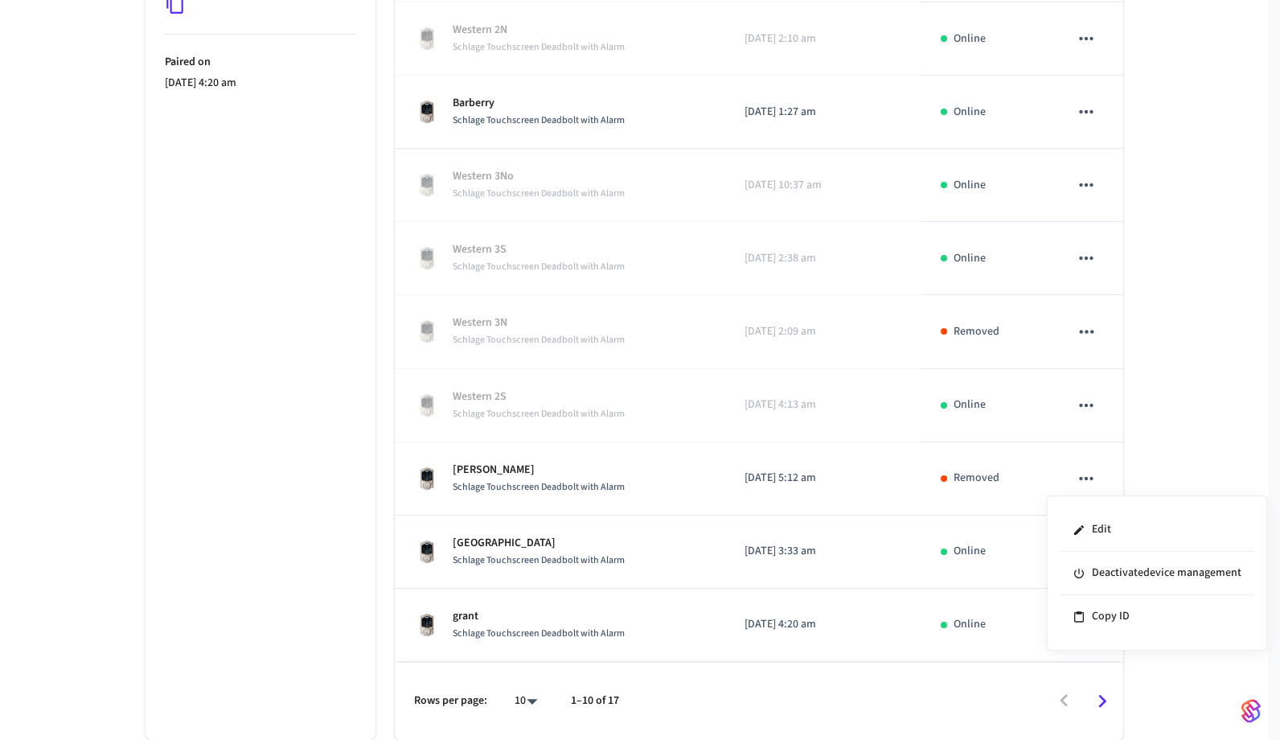
click at [1183, 344] on div at bounding box center [640, 370] width 1280 height 740
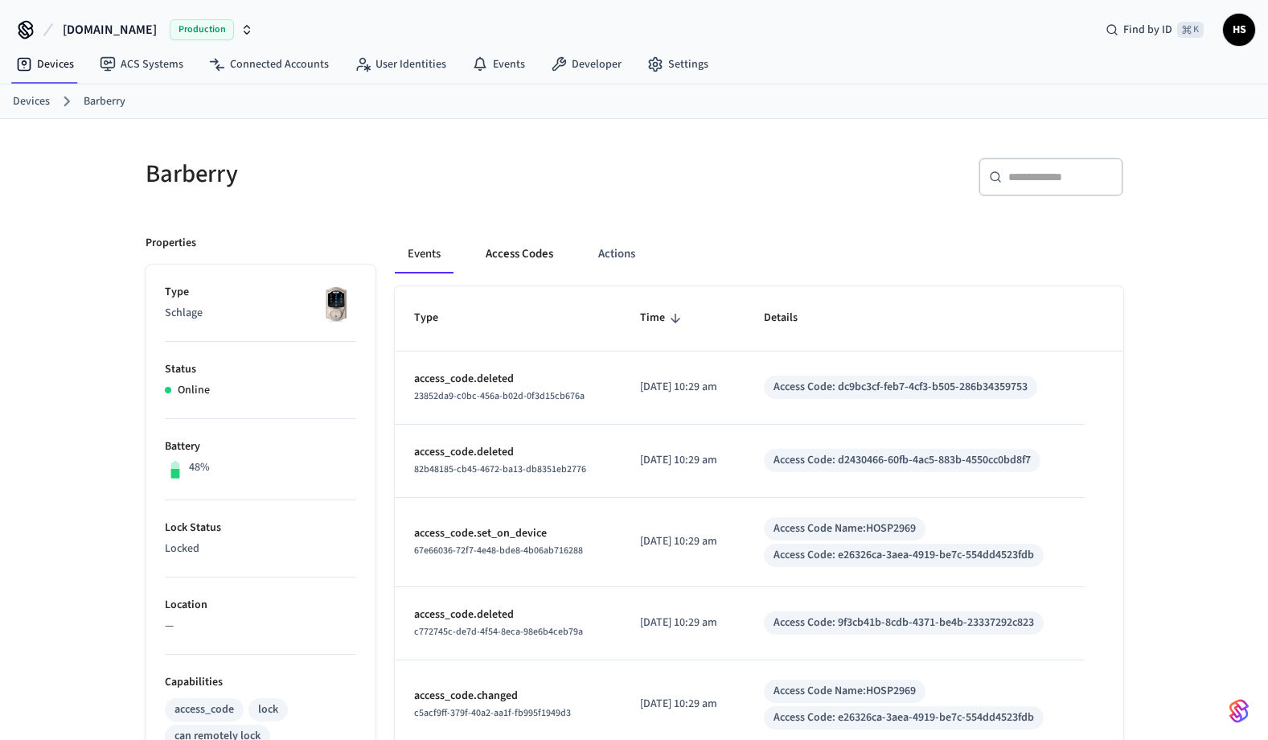
click at [518, 249] on button "Access Codes" at bounding box center [519, 254] width 93 height 39
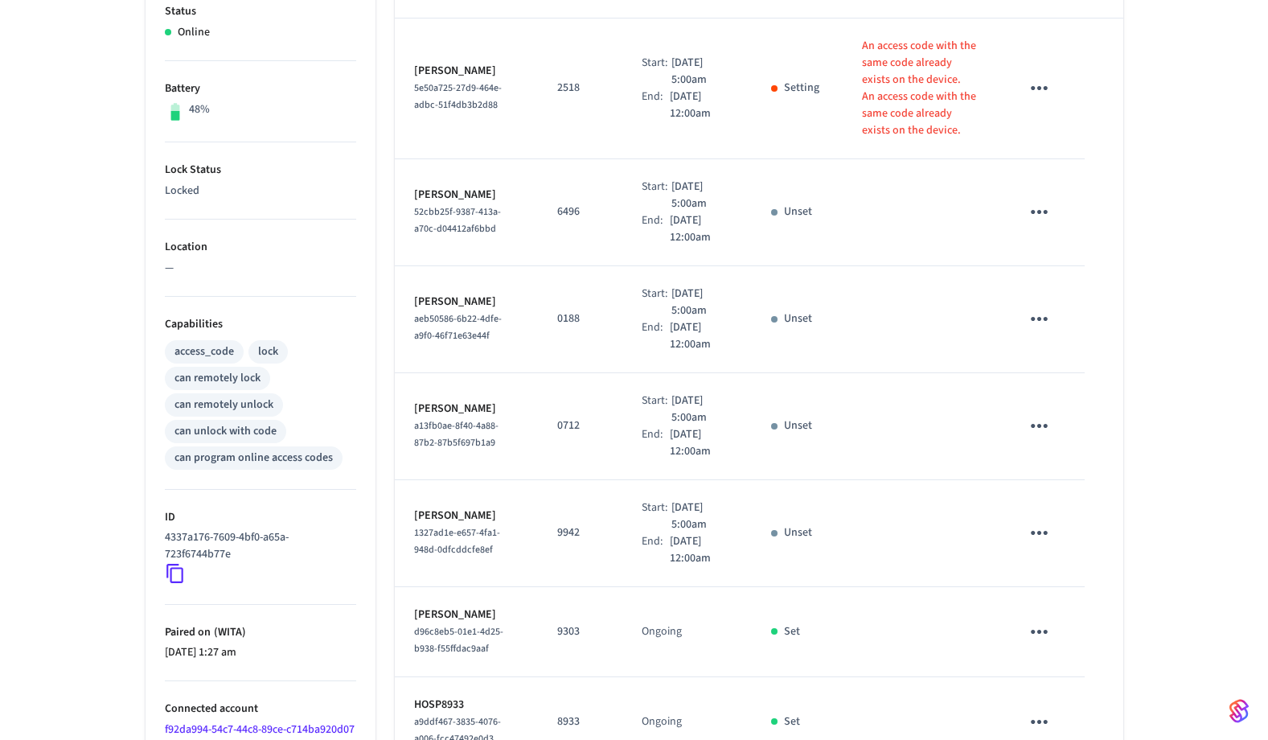
scroll to position [570, 0]
